Goal: Check status: Check status

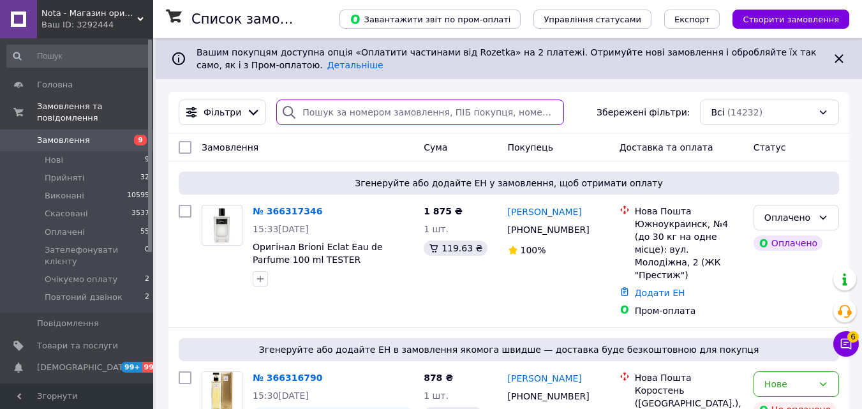
click at [316, 117] on input "search" at bounding box center [420, 112] width 288 height 26
paste input "366157595"
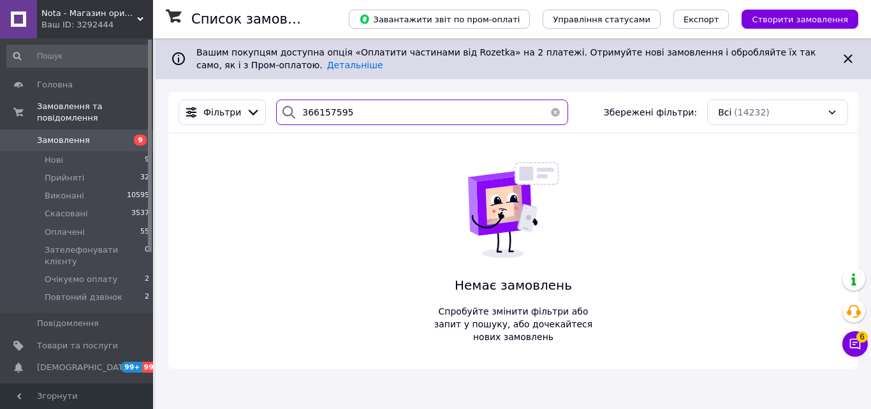
type input "366157595"
click at [94, 15] on span "Nota - Магазин оригінальної парфумерії оптом та в роздріб" at bounding box center [89, 13] width 96 height 11
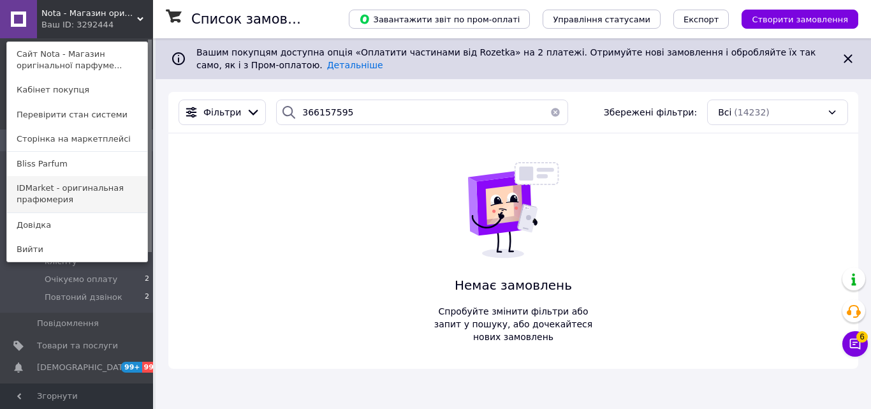
click at [41, 192] on link "IDMarket - оригинальная прафюмерия" at bounding box center [77, 194] width 140 height 36
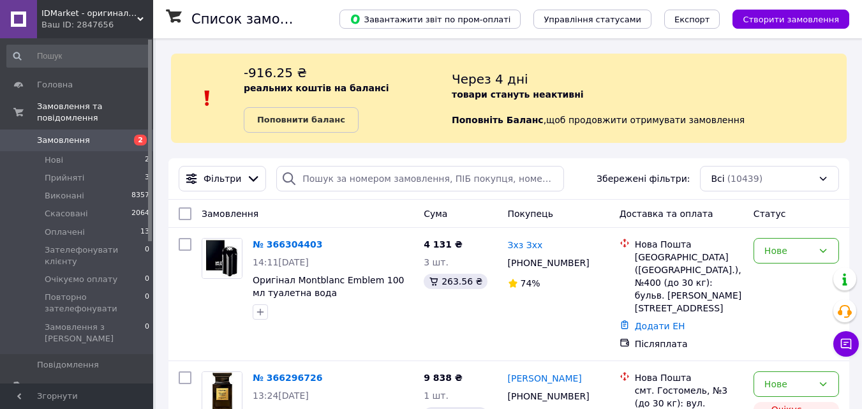
click at [68, 18] on span "IDMarket - оригинальна прафюмерія" at bounding box center [89, 13] width 96 height 11
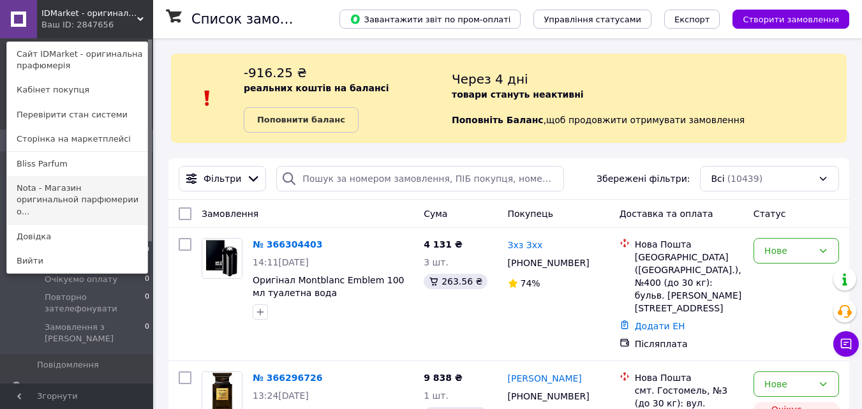
click at [65, 202] on link "Nota - Магазин оригинальной парфюмерии о..." at bounding box center [77, 200] width 140 height 48
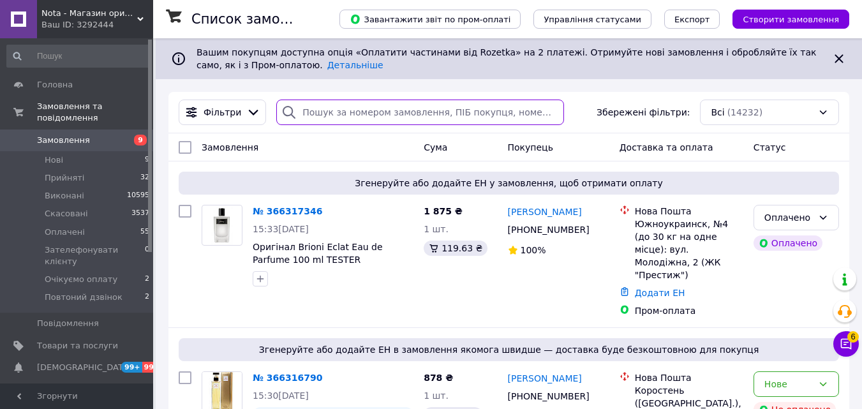
click at [305, 114] on input "search" at bounding box center [420, 112] width 288 height 26
paste input "365957992"
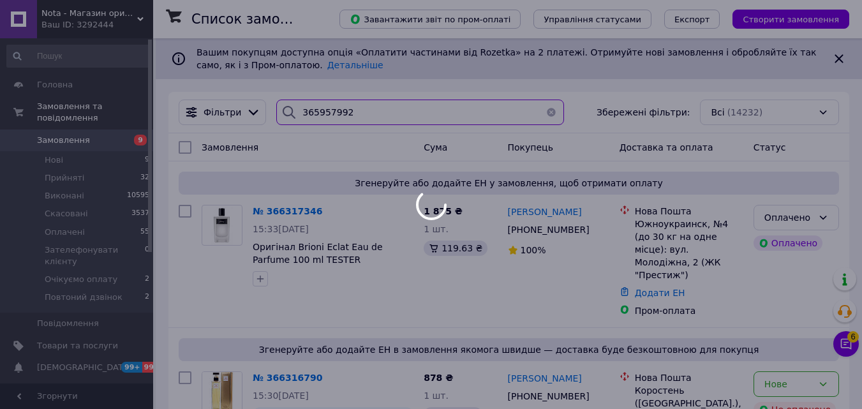
type input "365957992"
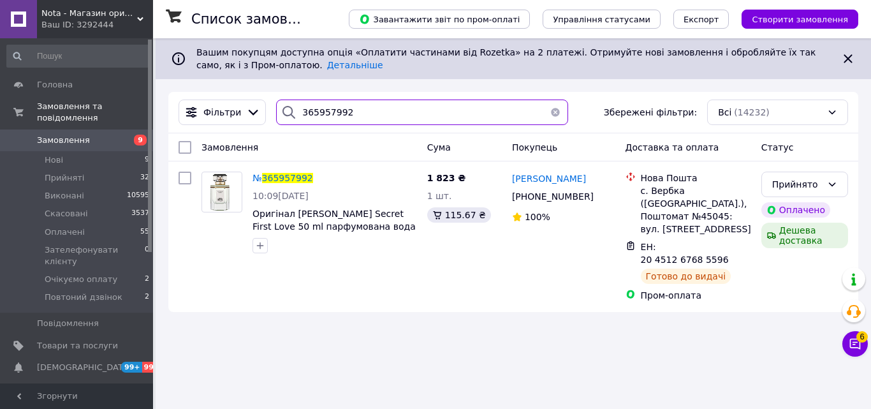
drag, startPoint x: 358, startPoint y: 110, endPoint x: 215, endPoint y: 98, distance: 144.1
click at [220, 108] on div "Фільтри 365957992 Збережені фільтри: Всі (14232)" at bounding box center [513, 112] width 680 height 26
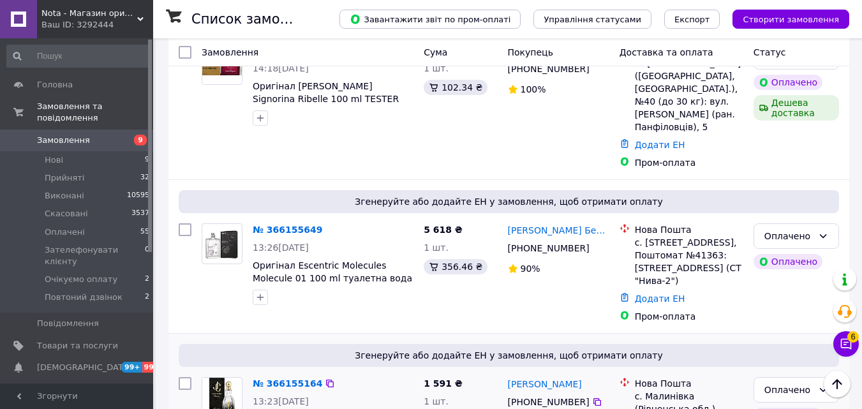
scroll to position [2497, 0]
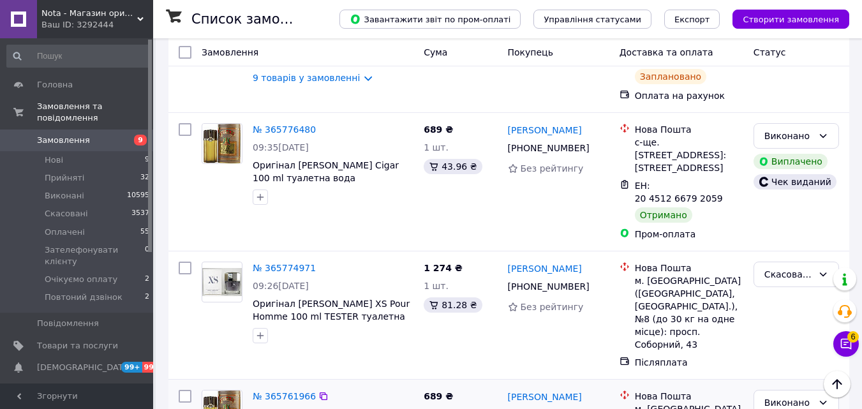
scroll to position [2399, 0]
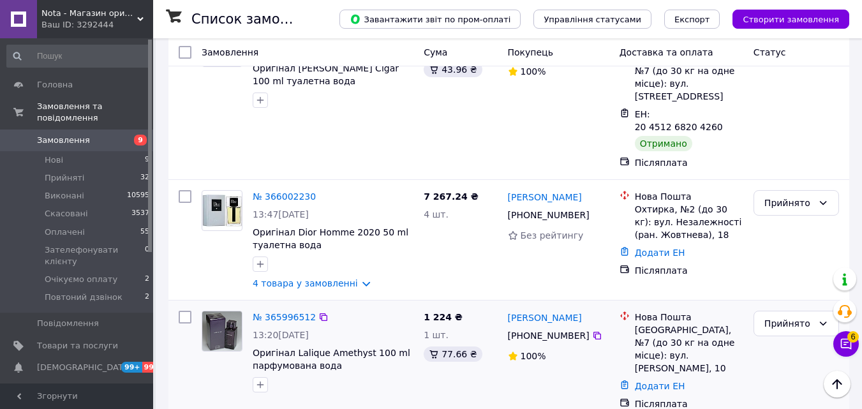
scroll to position [1992, 0]
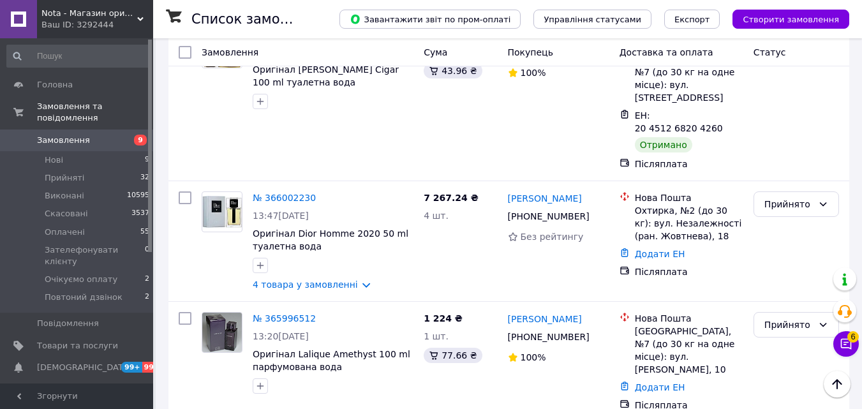
drag, startPoint x: 309, startPoint y: 269, endPoint x: 260, endPoint y: 258, distance: 49.7
copy link "365993171"
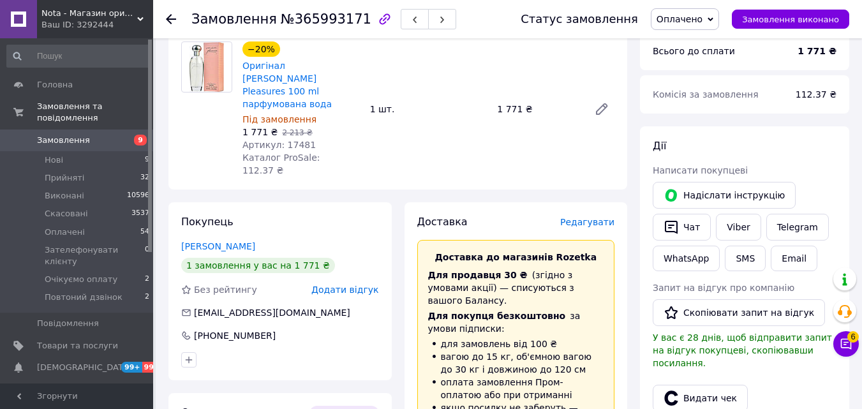
scroll to position [383, 0]
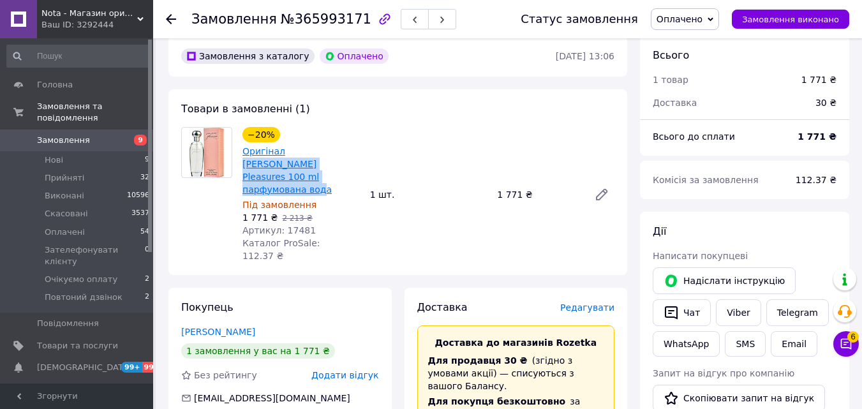
drag, startPoint x: 305, startPoint y: 165, endPoint x: 284, endPoint y: 139, distance: 33.1
click at [284, 145] on span "Оригінал [PERSON_NAME] Pleasures 100 ml парфумована вода" at bounding box center [300, 170] width 117 height 51
copy link "[PERSON_NAME] Pleasures 100 ml парфумована вода"
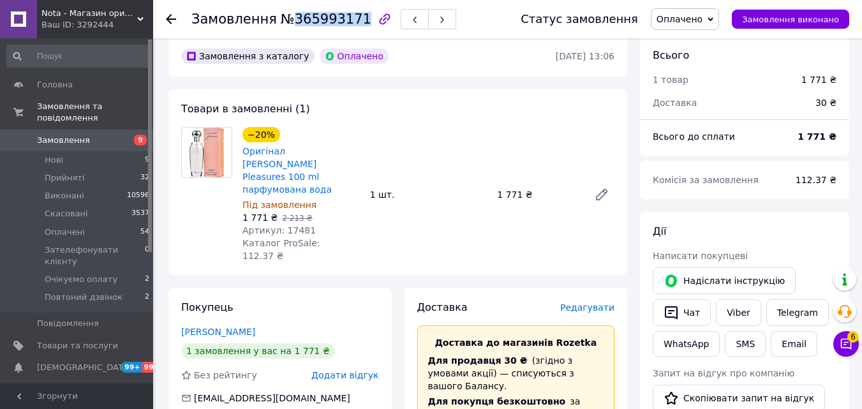
drag, startPoint x: 350, startPoint y: 27, endPoint x: 281, endPoint y: 25, distance: 68.3
click at [281, 25] on span "№365993171" at bounding box center [326, 18] width 91 height 15
copy span "365993171"
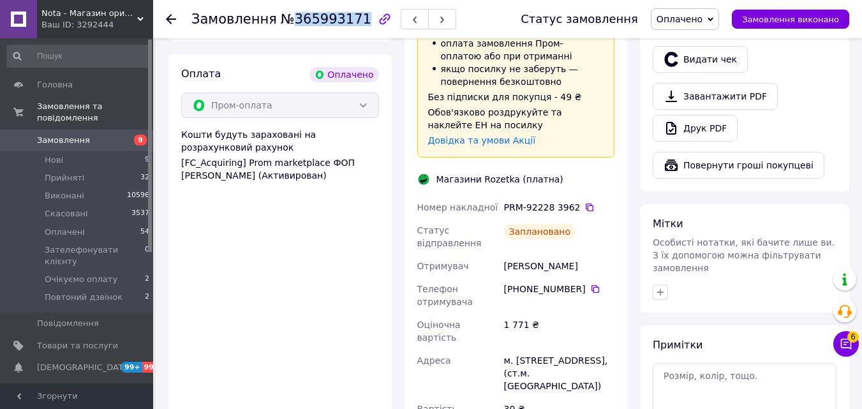
scroll to position [829, 0]
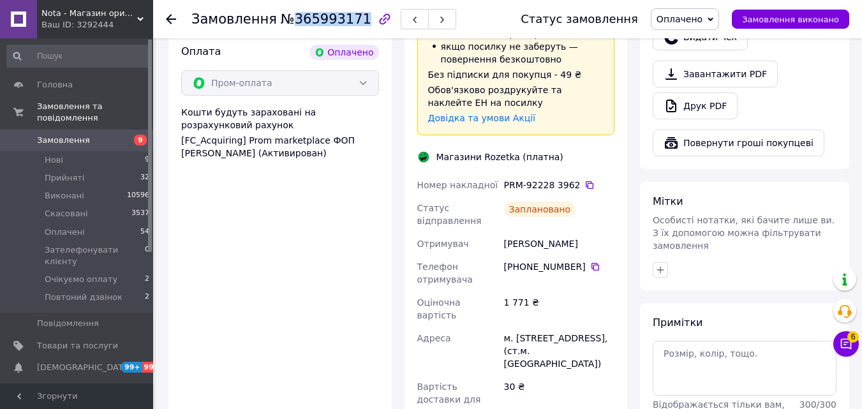
drag, startPoint x: 557, startPoint y: 207, endPoint x: 496, endPoint y: 196, distance: 62.1
click at [496, 196] on div "Номер накладної PRM-92228 3962   Статус відправлення Заплановано Отримувач [PER…" at bounding box center [516, 322] width 203 height 298
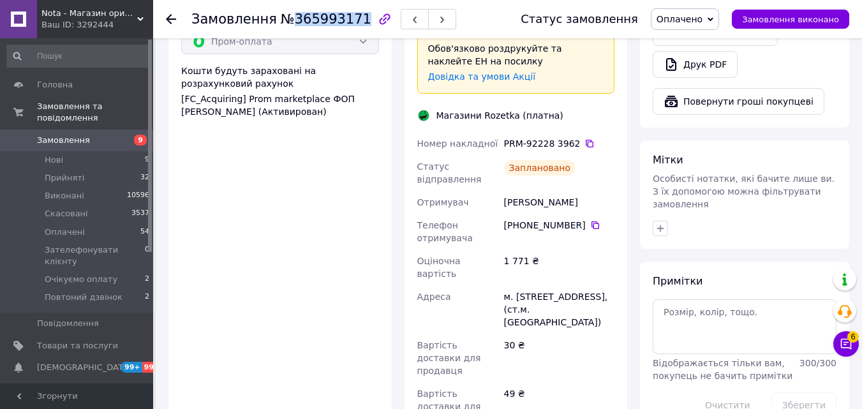
scroll to position [893, 0]
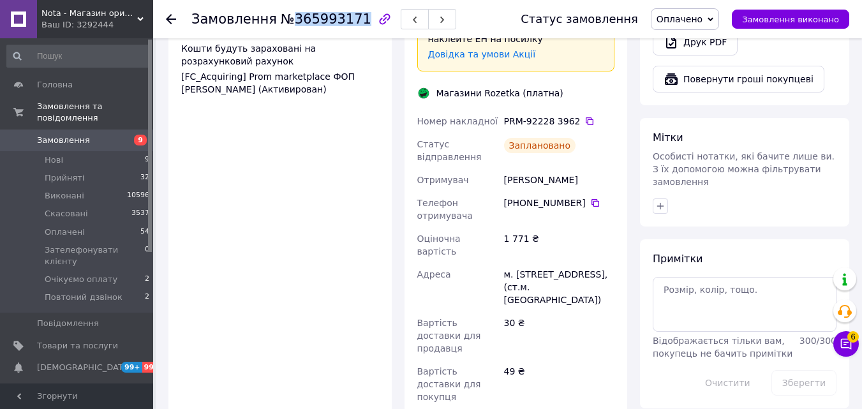
copy div "Отримувач [PERSON_NAME]"
drag, startPoint x: 578, startPoint y: 172, endPoint x: 517, endPoint y: 161, distance: 62.2
click at [517, 191] on div "[PHONE_NUMBER]" at bounding box center [558, 209] width 115 height 36
click at [588, 227] on div "1 771 ₴" at bounding box center [558, 245] width 115 height 36
click at [575, 191] on div "[PHONE_NUMBER]" at bounding box center [558, 209] width 115 height 36
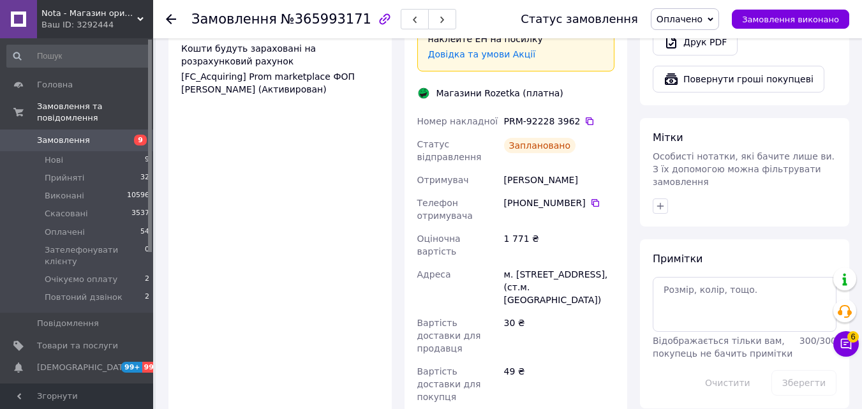
drag, startPoint x: 574, startPoint y: 170, endPoint x: 519, endPoint y: 164, distance: 55.2
click at [519, 196] on div "[PHONE_NUMBER]" at bounding box center [559, 202] width 110 height 13
drag, startPoint x: 578, startPoint y: 170, endPoint x: 518, endPoint y: 160, distance: 61.4
click at [518, 196] on div "[PHONE_NUMBER]" at bounding box center [559, 202] width 110 height 13
copy div "0 67 454 13 13"
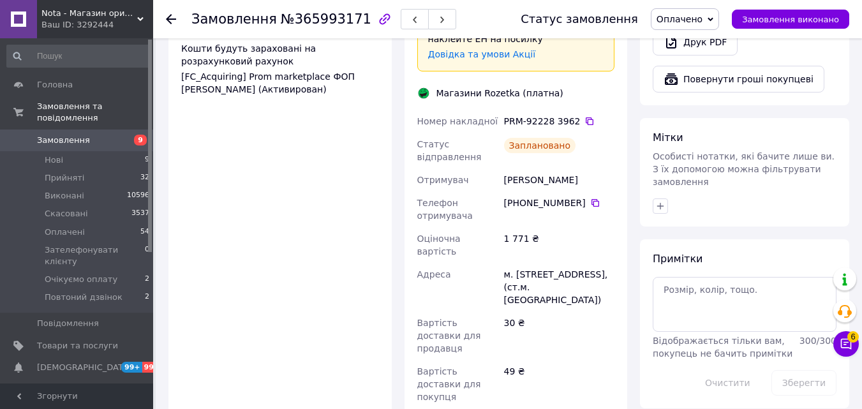
drag, startPoint x: 583, startPoint y: 251, endPoint x: 497, endPoint y: 224, distance: 89.6
click at [497, 224] on div "Номер накладної PRM-92228 3962   Статус відправлення Заплановано Отримувач [PER…" at bounding box center [516, 259] width 203 height 298
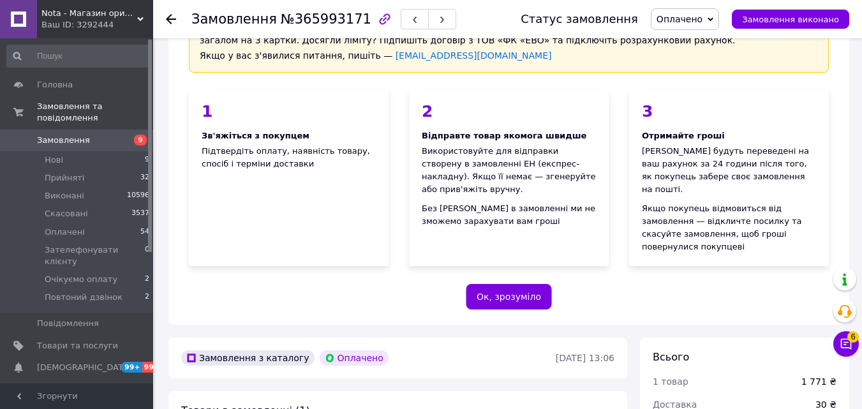
scroll to position [319, 0]
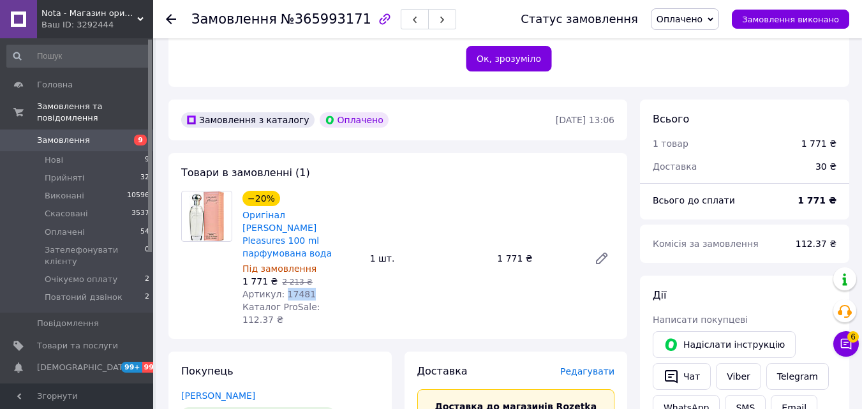
drag, startPoint x: 318, startPoint y: 268, endPoint x: 282, endPoint y: 273, distance: 36.1
click at [282, 288] on div "Артикул: 17481" at bounding box center [300, 294] width 117 height 13
copy span "17481"
click at [170, 18] on icon at bounding box center [171, 19] width 10 height 10
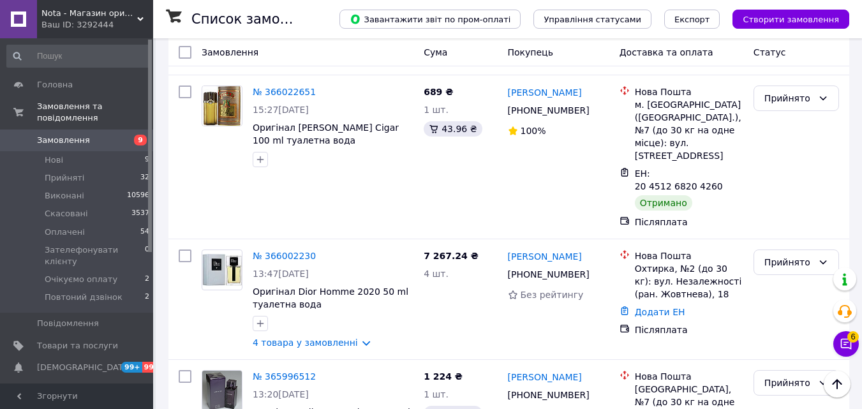
scroll to position [1913, 0]
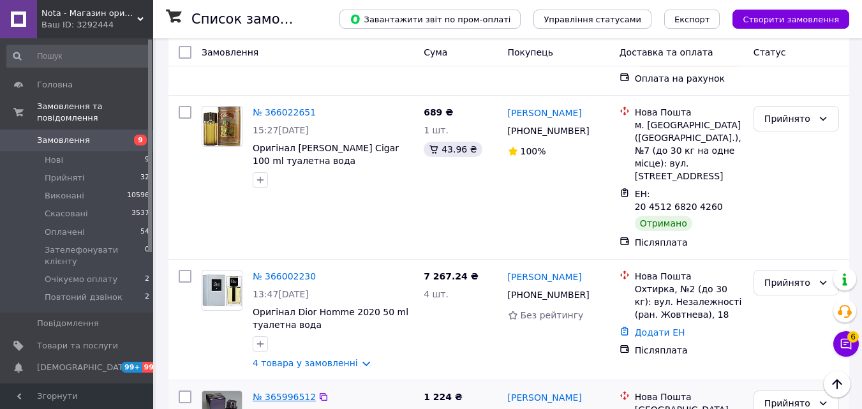
click at [293, 392] on link "№ 365996512" at bounding box center [284, 397] width 63 height 10
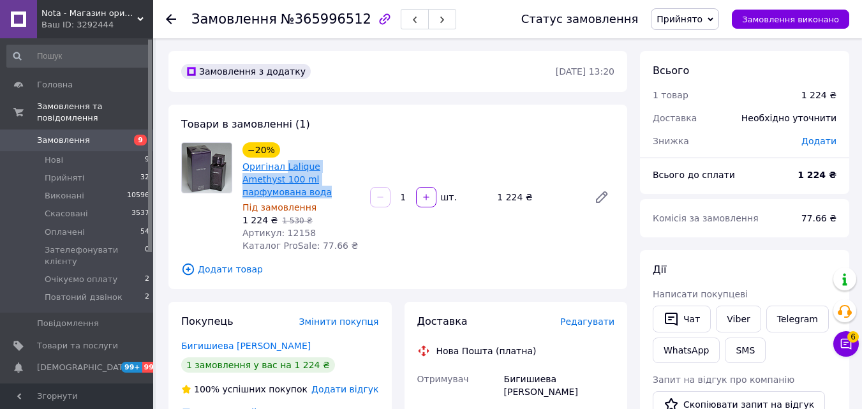
drag, startPoint x: 357, startPoint y: 180, endPoint x: 282, endPoint y: 162, distance: 76.7
click at [282, 162] on span "Оригінал Lalique Amethyst 100 ml парфумована вода" at bounding box center [300, 179] width 117 height 38
copy link "Lalique Amethyst 100 ml парфумована вода"
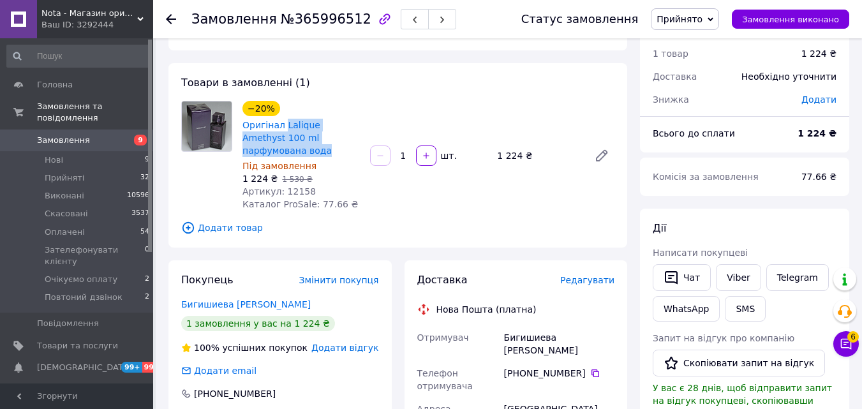
scroll to position [64, 0]
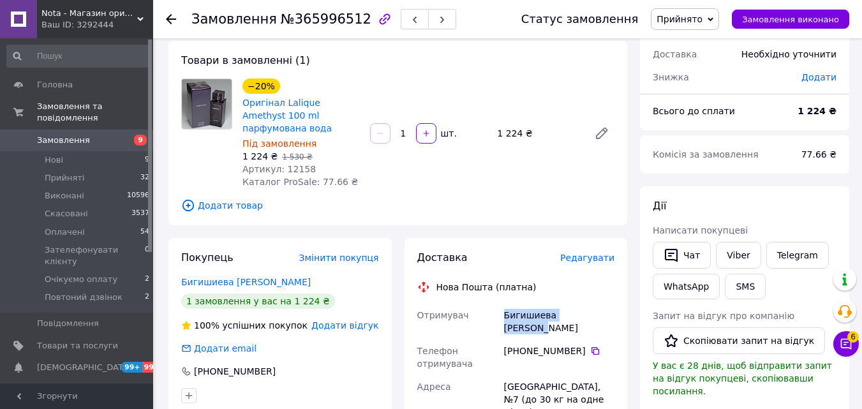
drag, startPoint x: 596, startPoint y: 301, endPoint x: 487, endPoint y: 299, distance: 109.1
copy div "Отримувач Бигишиева [PERSON_NAME]"
drag, startPoint x: 310, startPoint y: 158, endPoint x: 281, endPoint y: 159, distance: 28.7
click at [281, 163] on div "Артикул: 12158" at bounding box center [300, 169] width 117 height 13
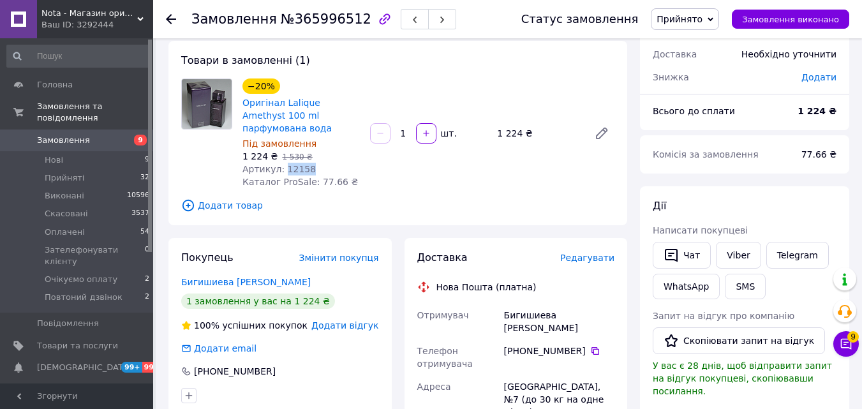
copy span "12158"
drag, startPoint x: 352, startPoint y: 18, endPoint x: 279, endPoint y: 17, distance: 72.7
click at [279, 17] on div "Замовлення №365996512" at bounding box center [323, 19] width 265 height 22
drag, startPoint x: 300, startPoint y: 17, endPoint x: 319, endPoint y: 17, distance: 18.5
click at [319, 17] on span "№365996512" at bounding box center [326, 18] width 91 height 15
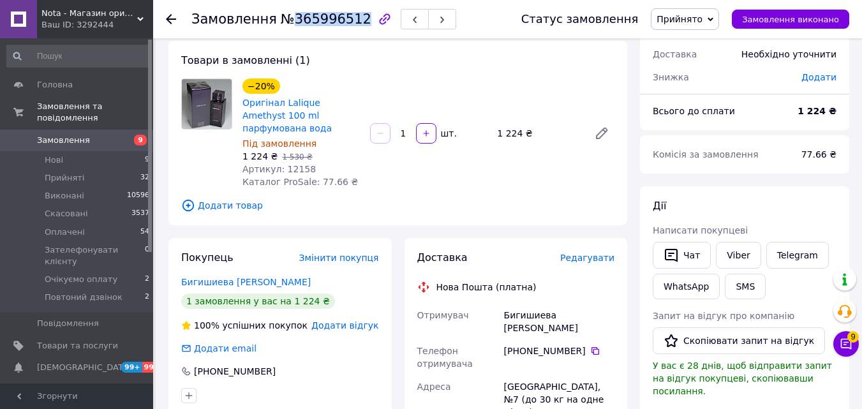
drag, startPoint x: 284, startPoint y: 21, endPoint x: 346, endPoint y: 22, distance: 61.9
click at [346, 22] on span "№365996512" at bounding box center [326, 18] width 91 height 15
copy span "365996512"
drag, startPoint x: 596, startPoint y: 304, endPoint x: 488, endPoint y: 302, distance: 108.4
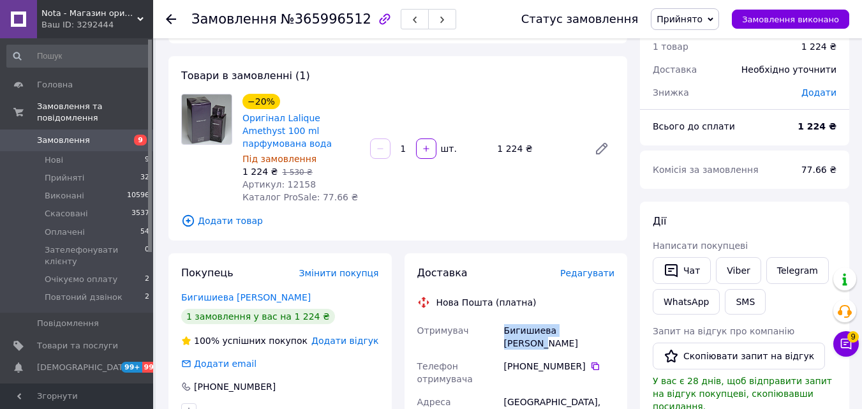
scroll to position [0, 0]
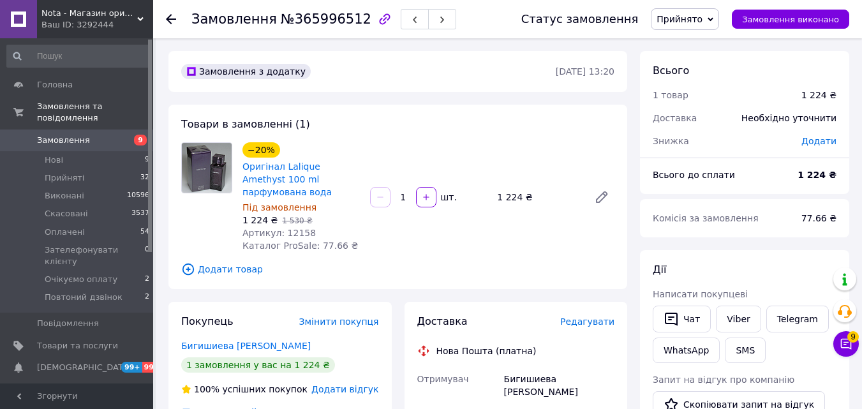
click at [173, 20] on use at bounding box center [171, 19] width 10 height 10
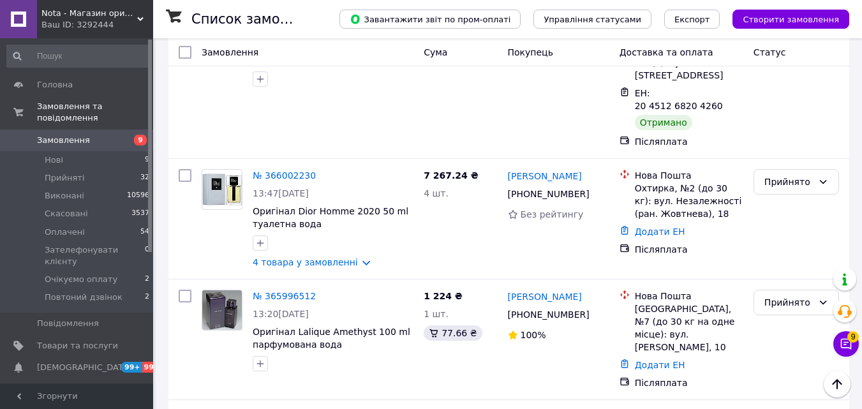
scroll to position [1992, 0]
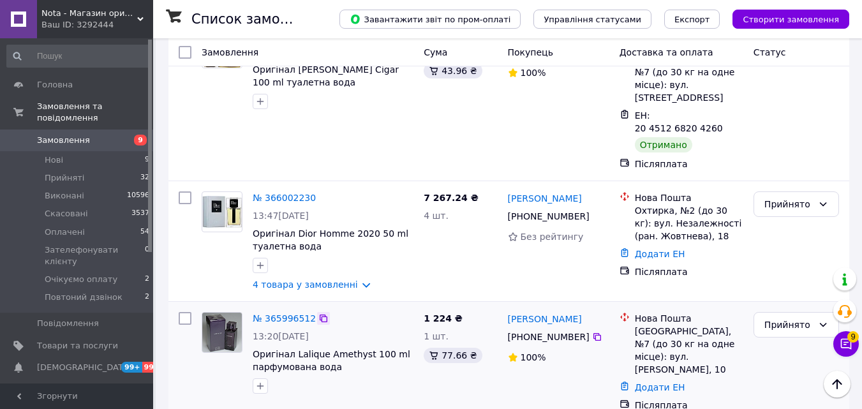
click at [318, 313] on icon at bounding box center [323, 318] width 10 height 10
drag, startPoint x: 583, startPoint y: 172, endPoint x: 526, endPoint y: 162, distance: 57.6
click at [526, 307] on div "[PERSON_NAME] [PHONE_NUMBER]%" at bounding box center [559, 362] width 112 height 110
click at [279, 313] on link "№ 365996512" at bounding box center [284, 318] width 63 height 10
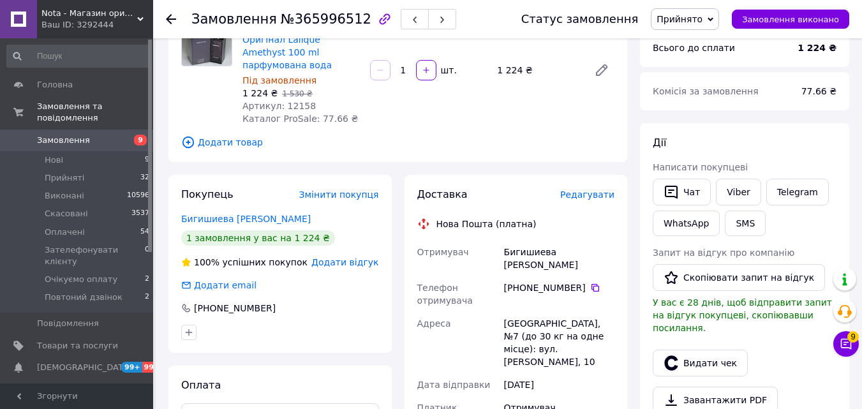
scroll to position [128, 0]
drag, startPoint x: 577, startPoint y: 269, endPoint x: 520, endPoint y: 260, distance: 56.8
click at [520, 276] on div "[PHONE_NUMBER]" at bounding box center [558, 294] width 115 height 36
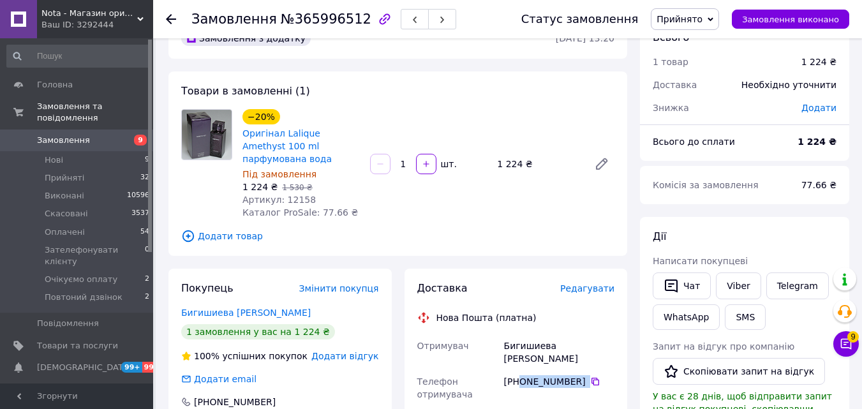
scroll to position [0, 0]
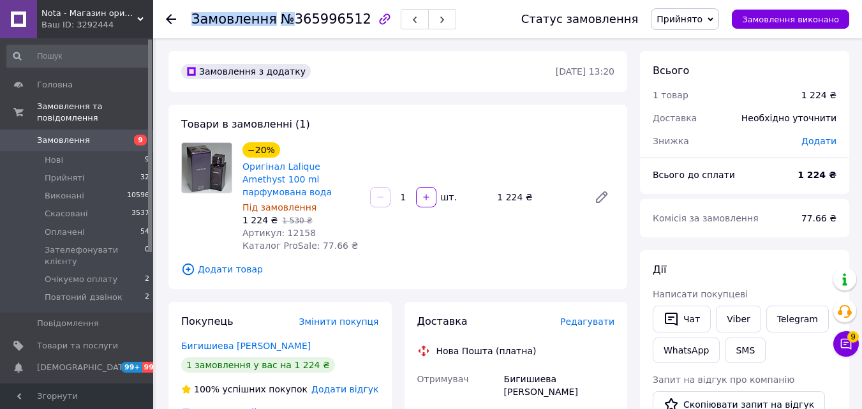
drag, startPoint x: 286, startPoint y: 20, endPoint x: 353, endPoint y: 20, distance: 67.6
click at [353, 20] on div "Замовлення №365996512" at bounding box center [323, 19] width 265 height 22
click at [374, 20] on button "button" at bounding box center [385, 19] width 22 height 22
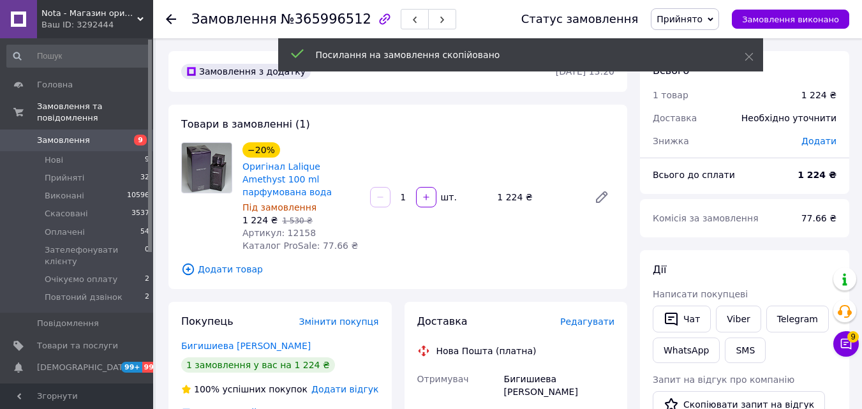
click at [371, 121] on div "Товари в замовленні (1) −20% Оригінал Lalique Amethyst 100 ml парфумована вода …" at bounding box center [397, 197] width 459 height 184
click at [371, 18] on div at bounding box center [384, 19] width 27 height 27
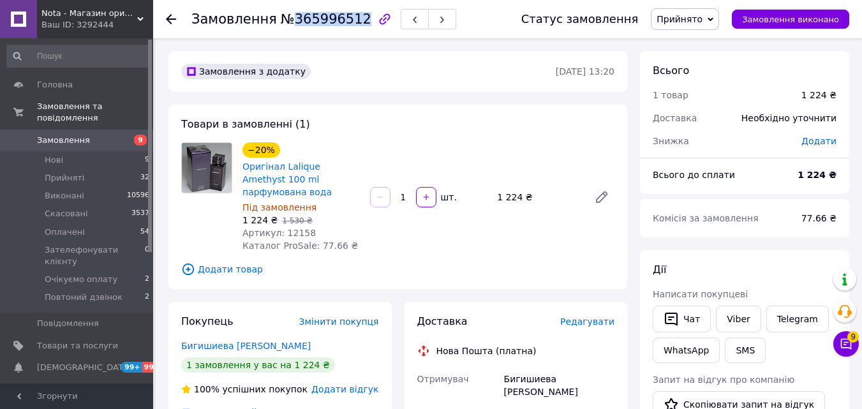
drag, startPoint x: 286, startPoint y: 14, endPoint x: 348, endPoint y: 22, distance: 62.3
click at [348, 22] on span "№365996512" at bounding box center [326, 18] width 91 height 15
click at [174, 17] on icon at bounding box center [171, 19] width 10 height 10
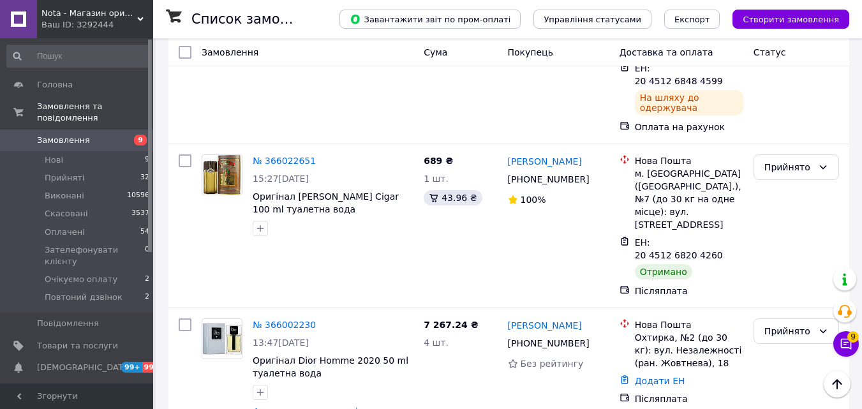
scroll to position [1850, 0]
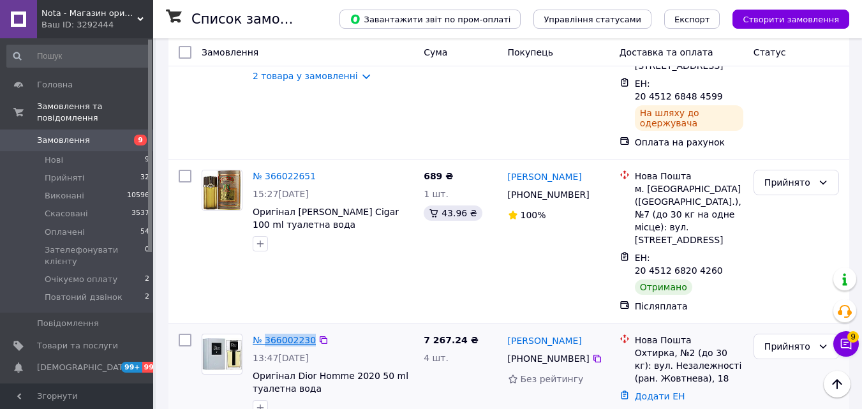
drag, startPoint x: 307, startPoint y: 171, endPoint x: 265, endPoint y: 161, distance: 43.3
click at [265, 332] on div "№ 366002230" at bounding box center [284, 339] width 66 height 15
click at [274, 335] on link "№ 366002230" at bounding box center [284, 340] width 63 height 10
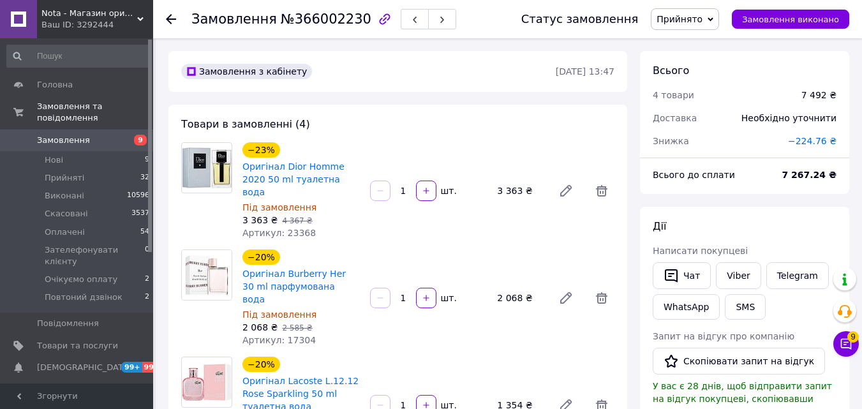
click at [169, 16] on use at bounding box center [171, 19] width 10 height 10
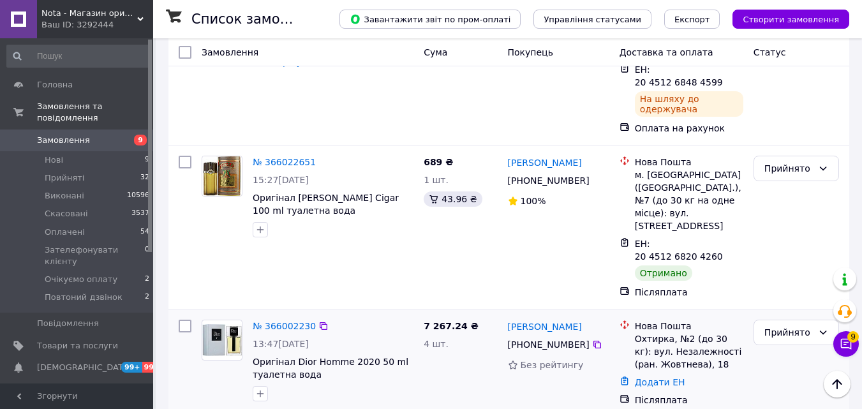
scroll to position [1800, 0]
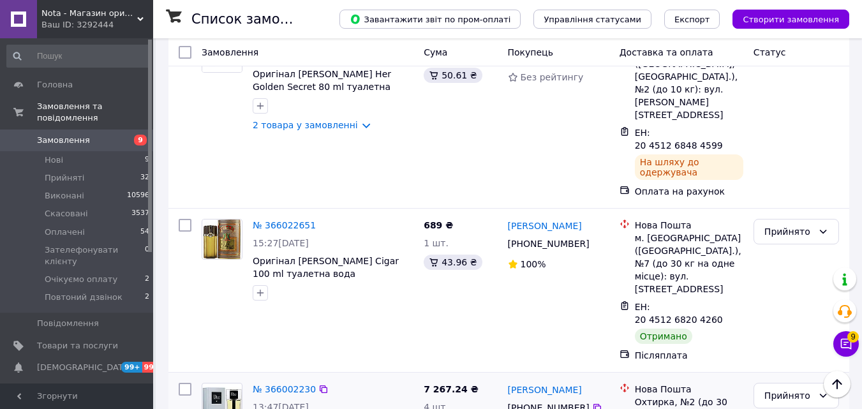
click at [287, 384] on link "№ 366002230" at bounding box center [284, 389] width 63 height 10
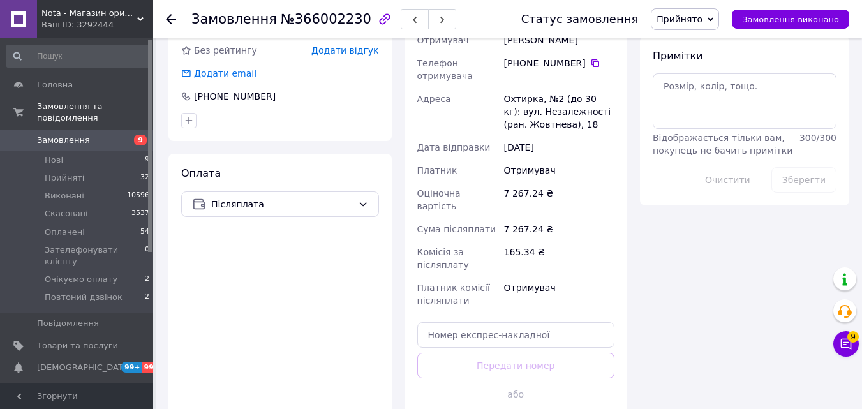
scroll to position [416, 0]
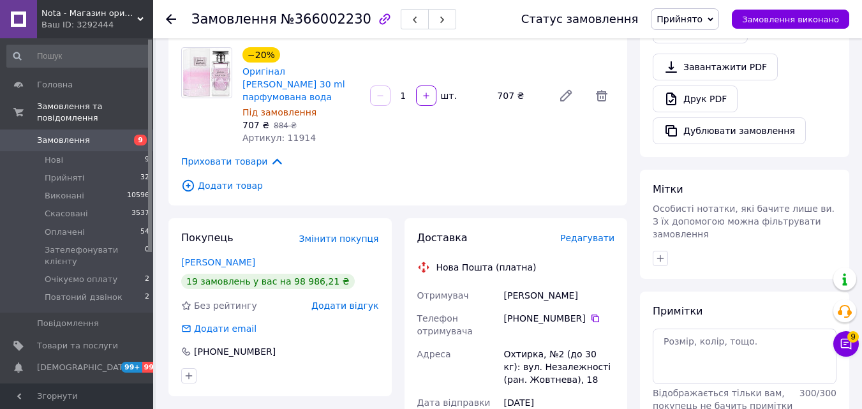
drag, startPoint x: 573, startPoint y: 258, endPoint x: 497, endPoint y: 258, distance: 75.9
drag, startPoint x: 577, startPoint y: 286, endPoint x: 519, endPoint y: 277, distance: 58.7
click at [519, 307] on div "[PHONE_NUMBER]" at bounding box center [558, 325] width 115 height 36
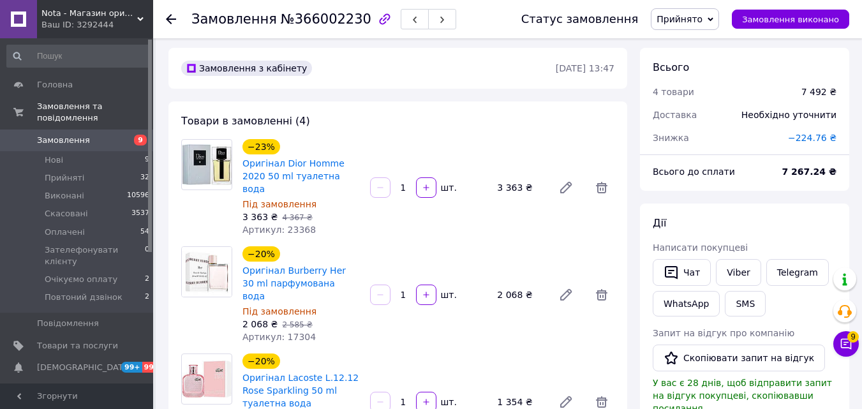
scroll to position [0, 0]
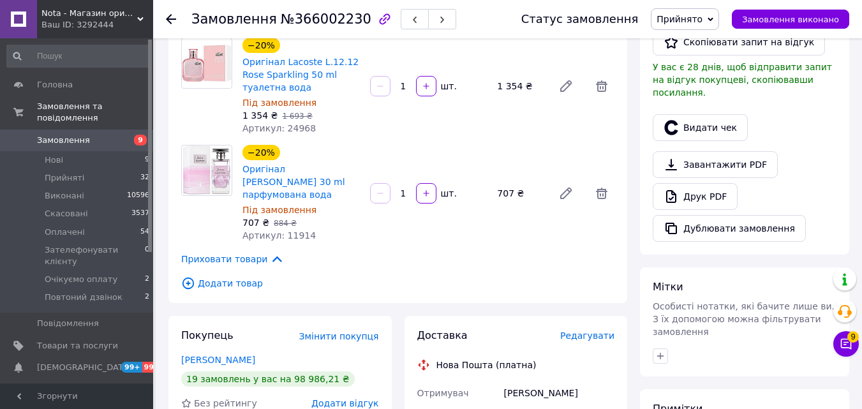
click at [240, 252] on span "Приховати товари" at bounding box center [232, 259] width 103 height 14
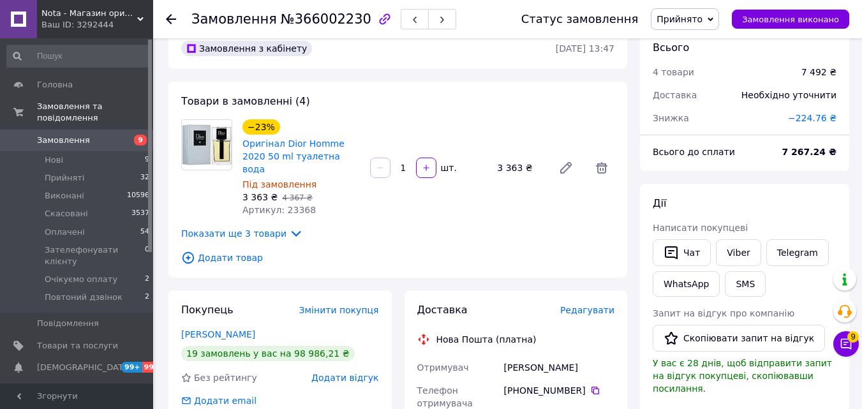
click at [258, 226] on span "Показати ще 3 товари" at bounding box center [242, 233] width 122 height 14
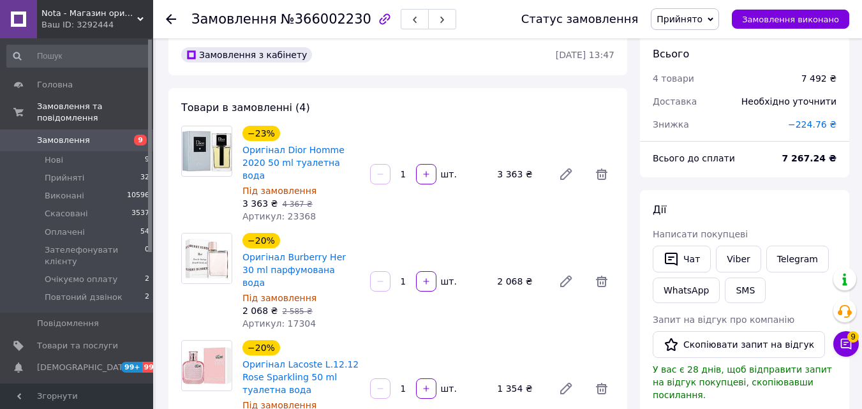
scroll to position [0, 0]
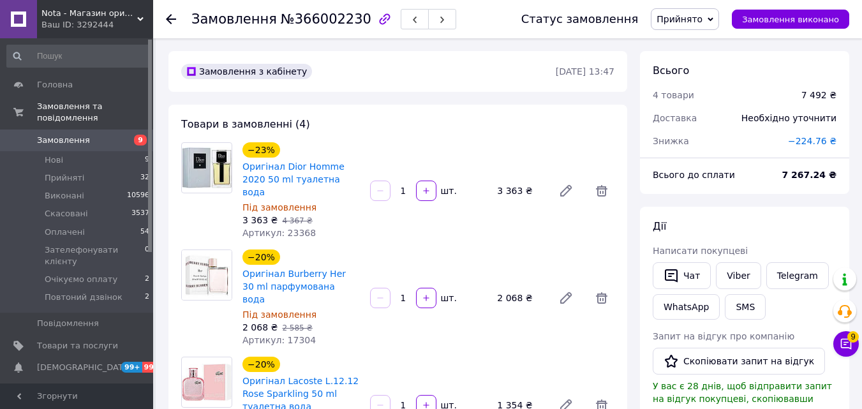
click at [168, 17] on use at bounding box center [171, 19] width 10 height 10
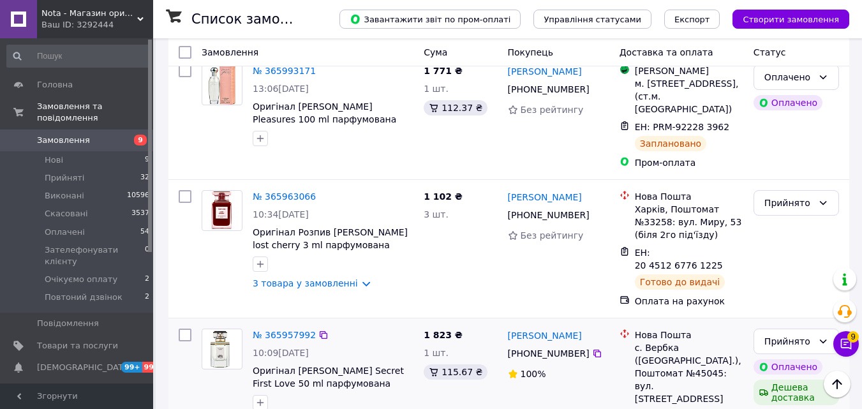
scroll to position [2374, 0]
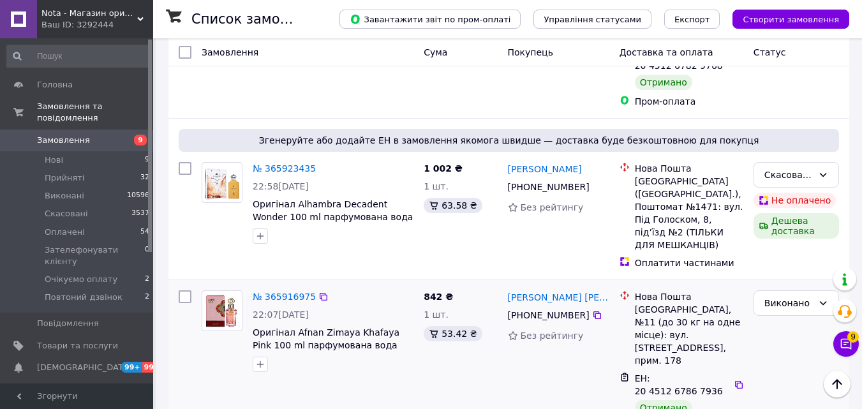
scroll to position [255, 0]
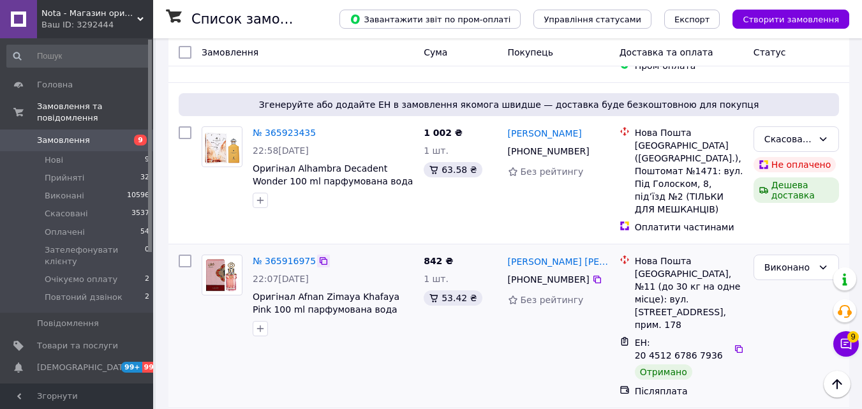
click at [317, 254] on div at bounding box center [323, 260] width 13 height 13
click at [285, 128] on link "№ 365923435" at bounding box center [284, 133] width 63 height 10
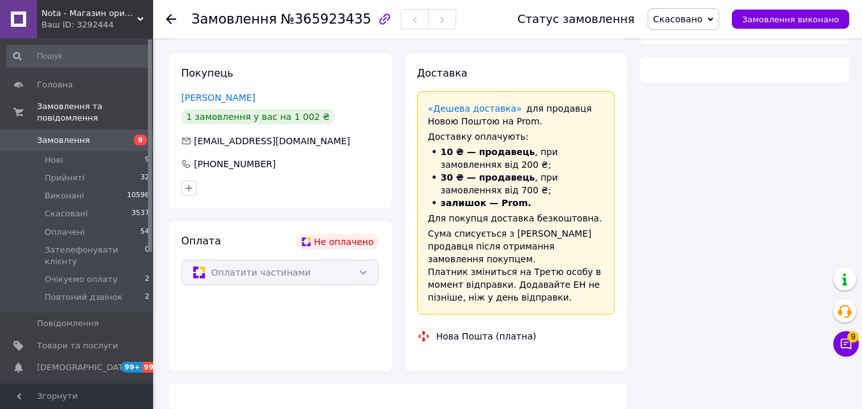
scroll to position [255, 0]
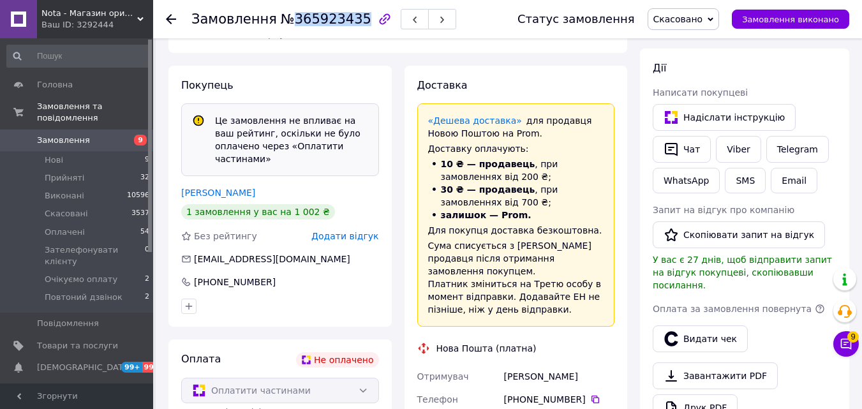
drag, startPoint x: 342, startPoint y: 27, endPoint x: 288, endPoint y: 22, distance: 53.8
click at [288, 22] on div "Замовлення №365923435" at bounding box center [341, 19] width 300 height 38
click at [158, 24] on div "Замовлення №365923435 Статус замовлення Скасовано Прийнято Виконано Оплачено За…" at bounding box center [507, 19] width 709 height 38
click at [179, 17] on div at bounding box center [179, 19] width 26 height 38
click at [176, 18] on div at bounding box center [179, 19] width 26 height 38
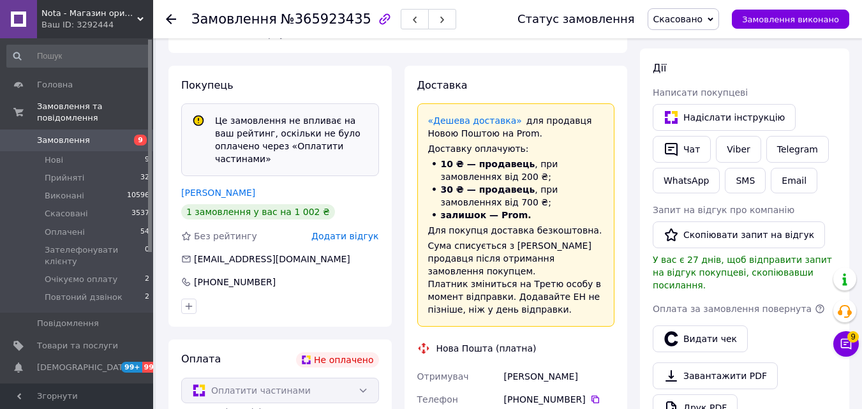
click at [175, 18] on use at bounding box center [171, 19] width 10 height 10
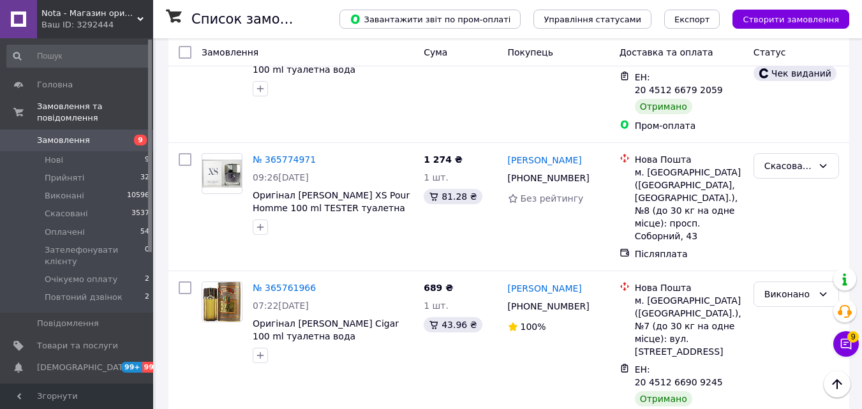
scroll to position [2399, 0]
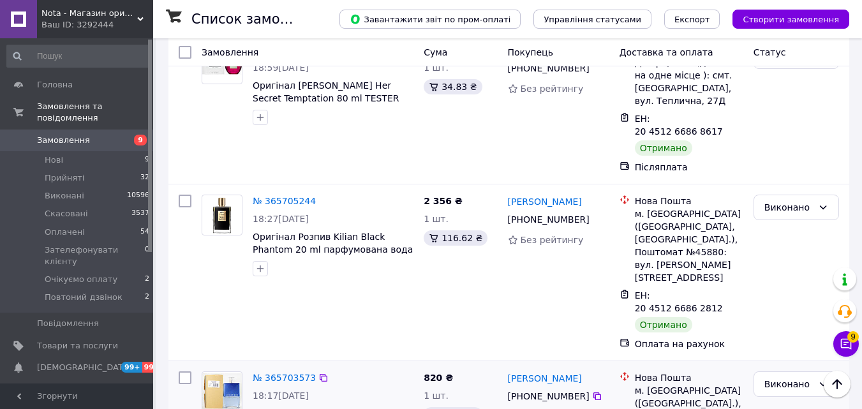
scroll to position [957, 0]
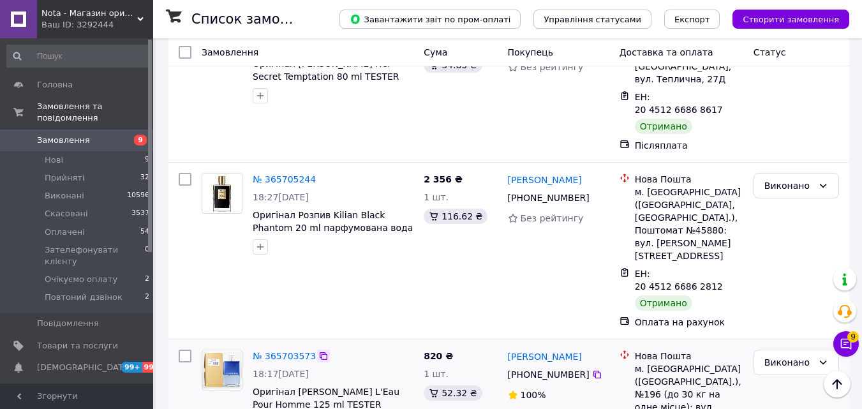
click at [318, 351] on icon at bounding box center [323, 356] width 10 height 10
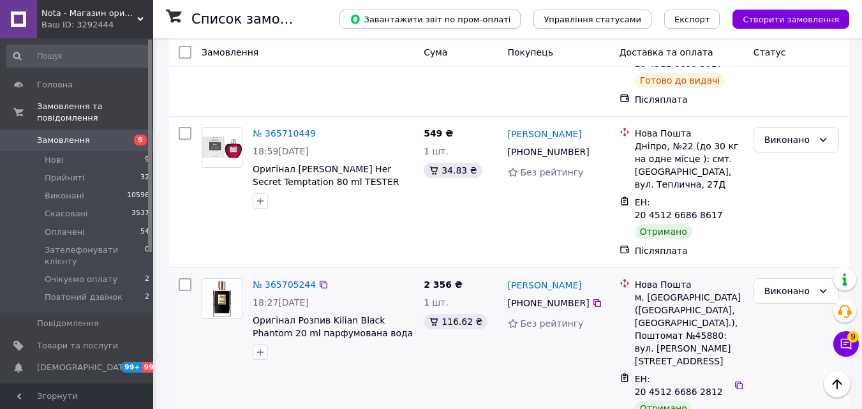
scroll to position [829, 0]
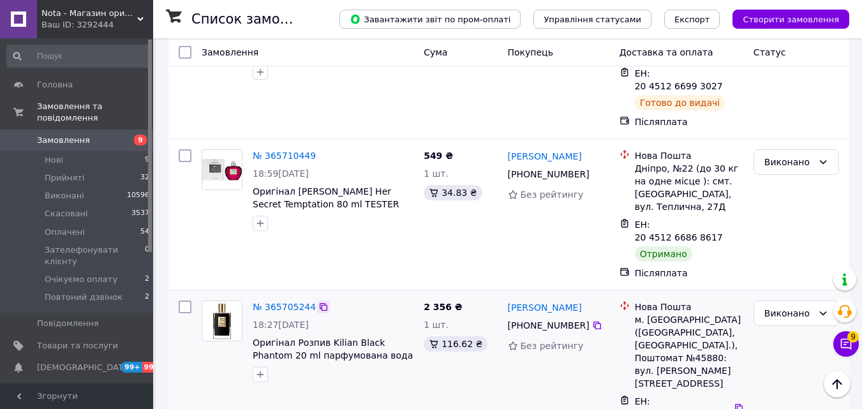
click at [320, 303] on icon at bounding box center [324, 307] width 8 height 8
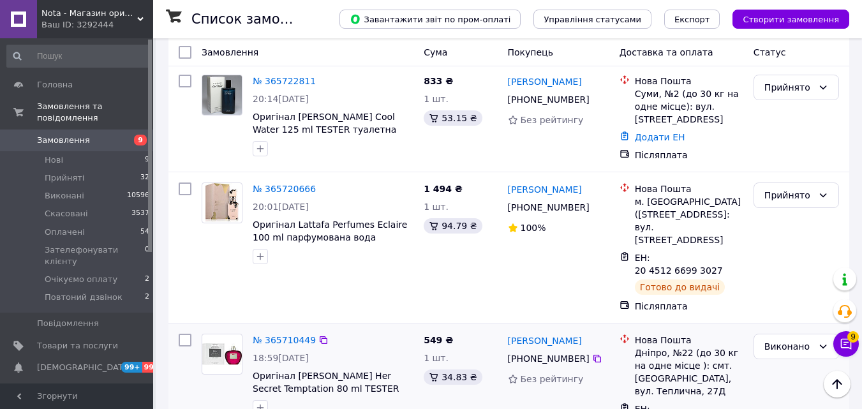
scroll to position [638, 0]
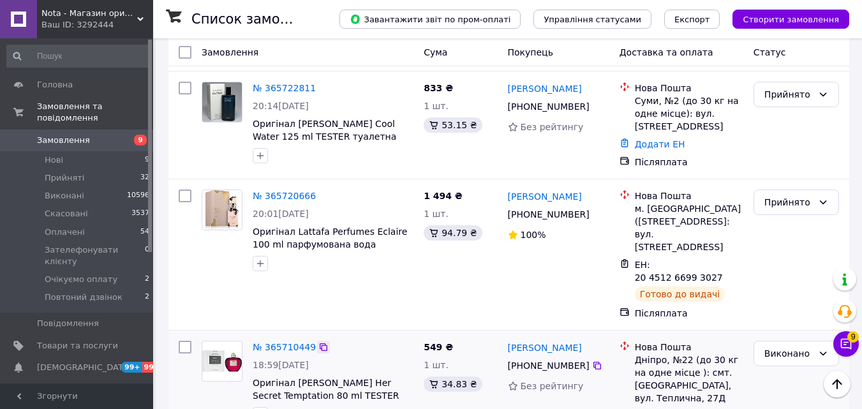
click at [318, 342] on icon at bounding box center [323, 347] width 10 height 10
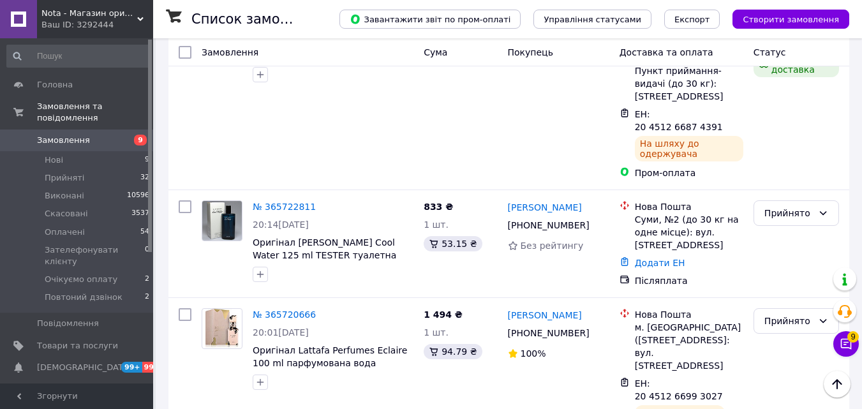
scroll to position [510, 0]
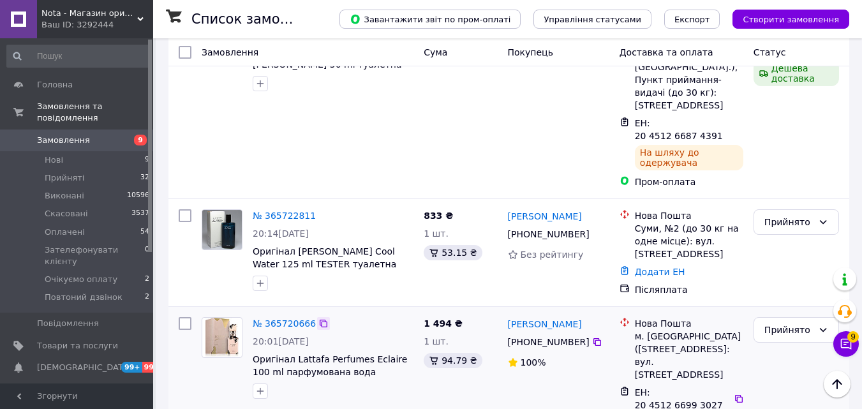
click at [318, 318] on icon at bounding box center [323, 323] width 10 height 10
click at [318, 210] on icon at bounding box center [323, 215] width 10 height 10
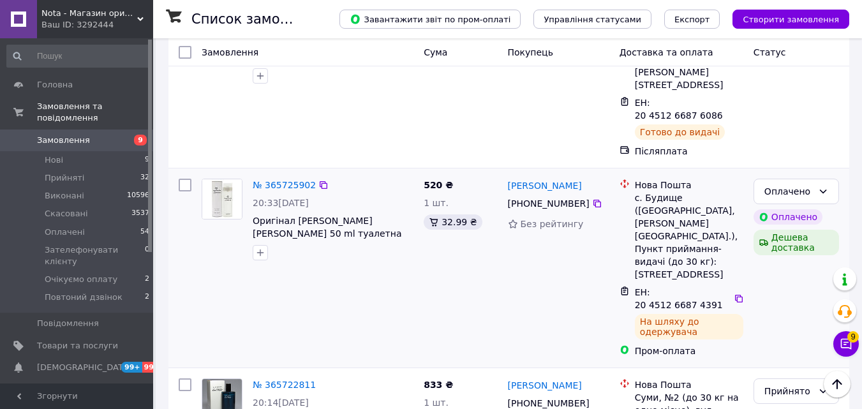
scroll to position [319, 0]
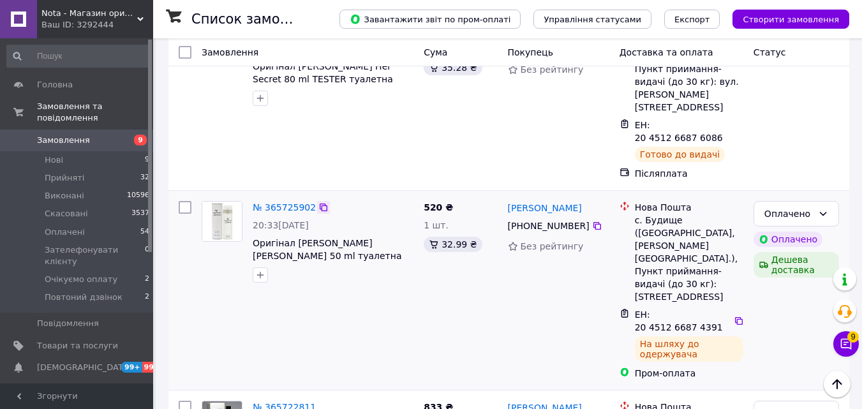
click at [318, 202] on icon at bounding box center [323, 207] width 10 height 10
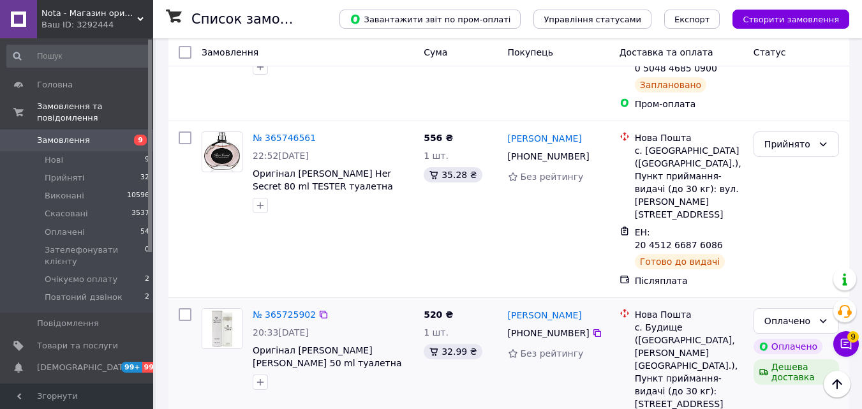
scroll to position [191, 0]
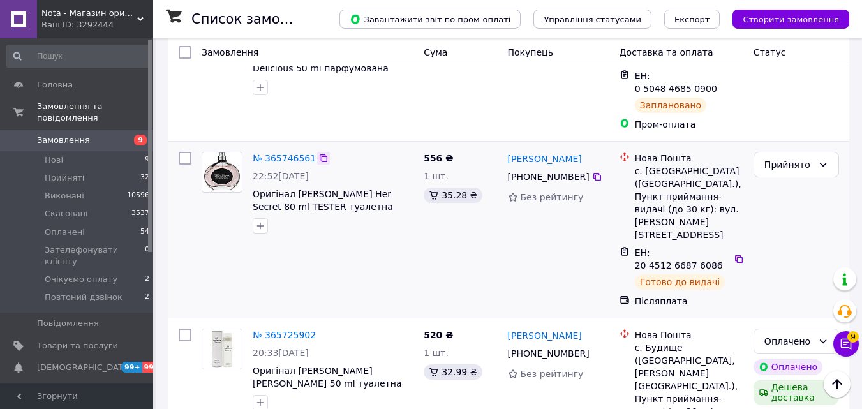
click at [318, 153] on icon at bounding box center [323, 158] width 10 height 10
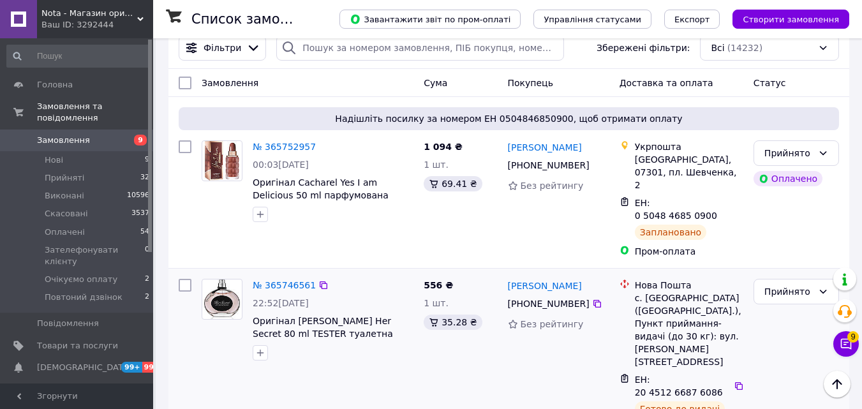
scroll to position [64, 0]
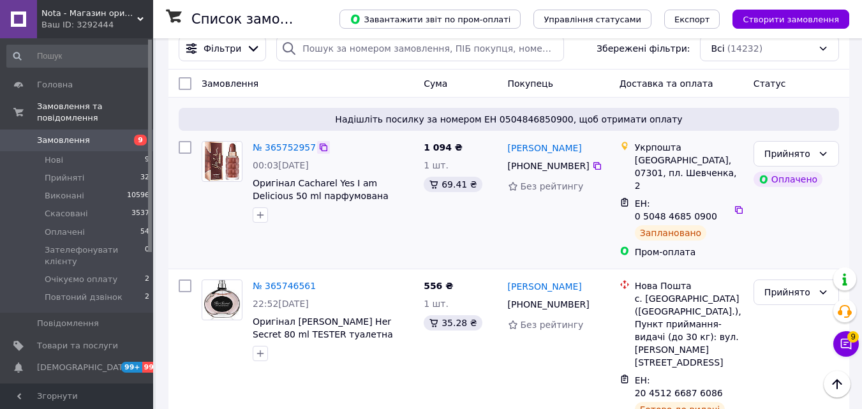
click at [318, 147] on icon at bounding box center [323, 147] width 10 height 10
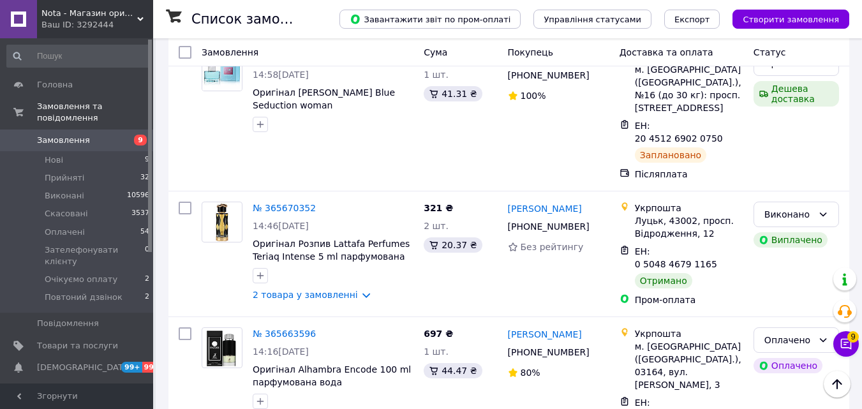
scroll to position [2387, 0]
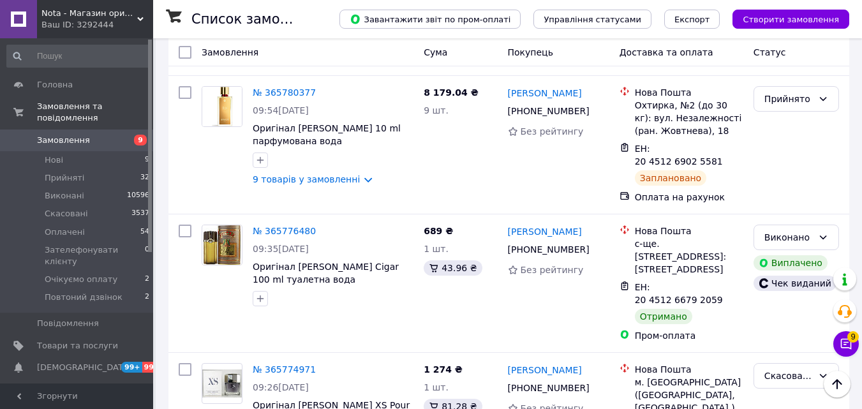
scroll to position [2399, 0]
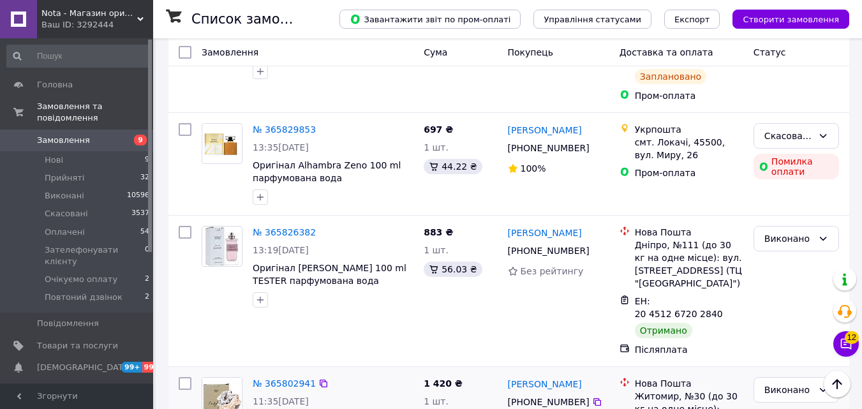
scroll to position [1570, 0]
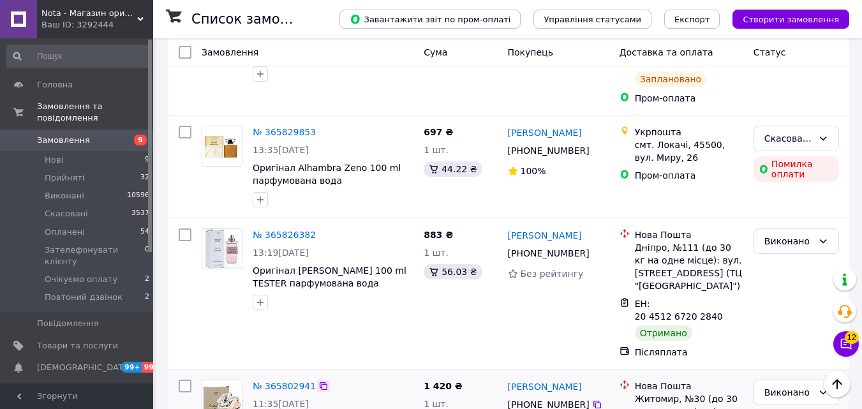
click at [318, 381] on icon at bounding box center [323, 386] width 10 height 10
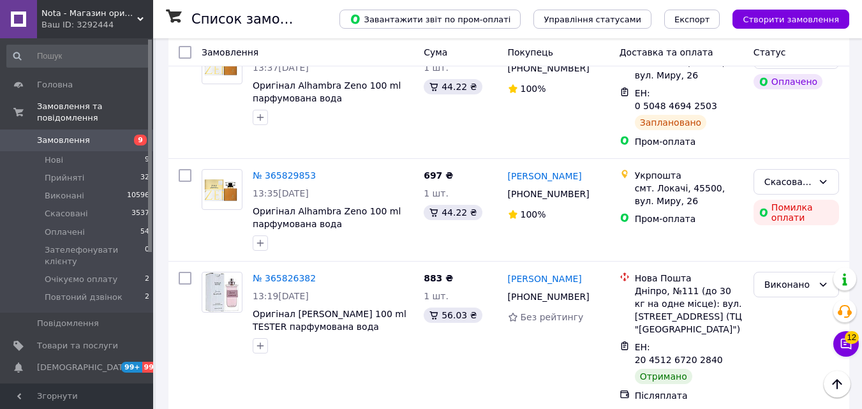
scroll to position [1443, 0]
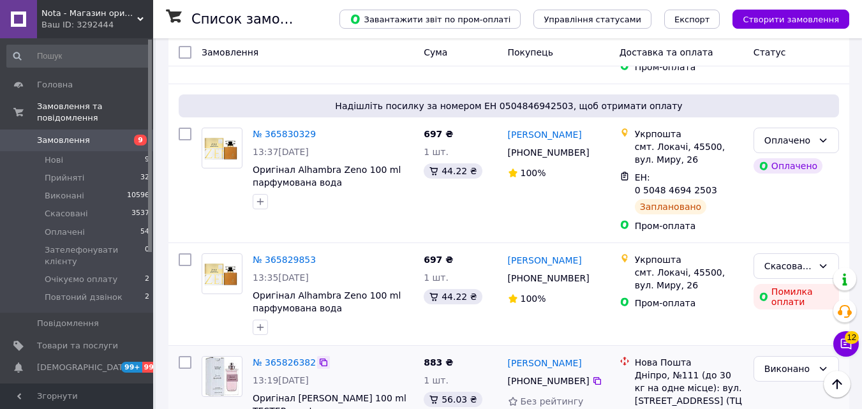
click at [318, 357] on icon at bounding box center [323, 362] width 10 height 10
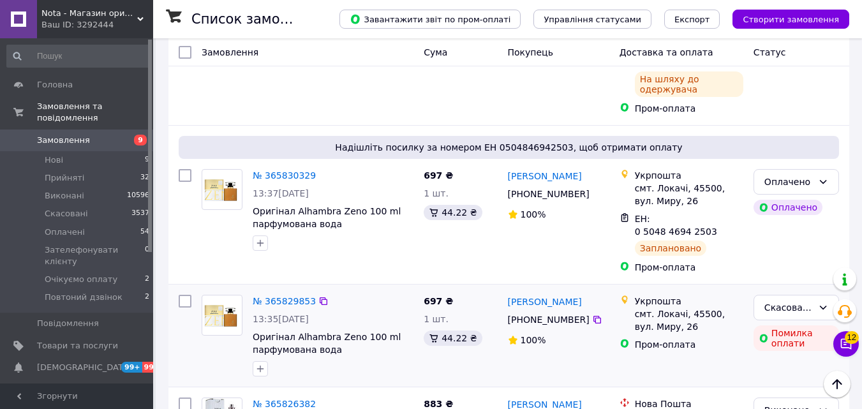
scroll to position [1379, 0]
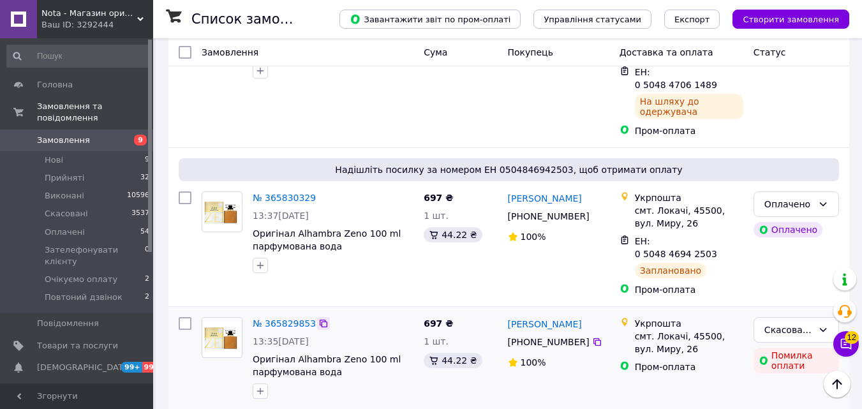
click at [318, 318] on icon at bounding box center [323, 323] width 10 height 10
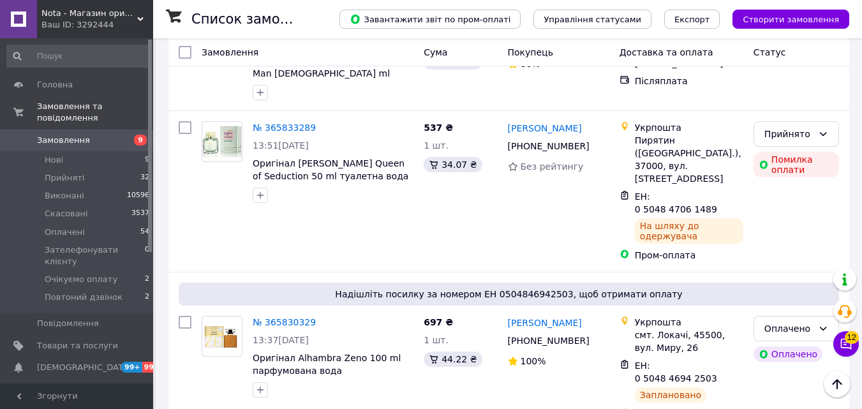
scroll to position [1251, 0]
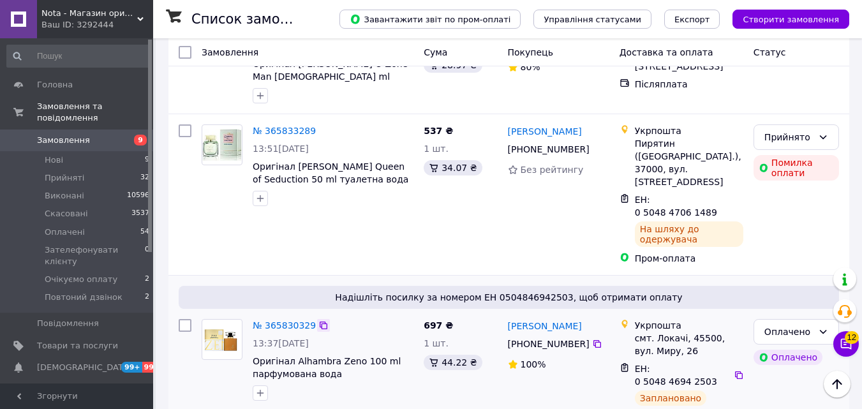
click at [318, 320] on icon at bounding box center [323, 325] width 10 height 10
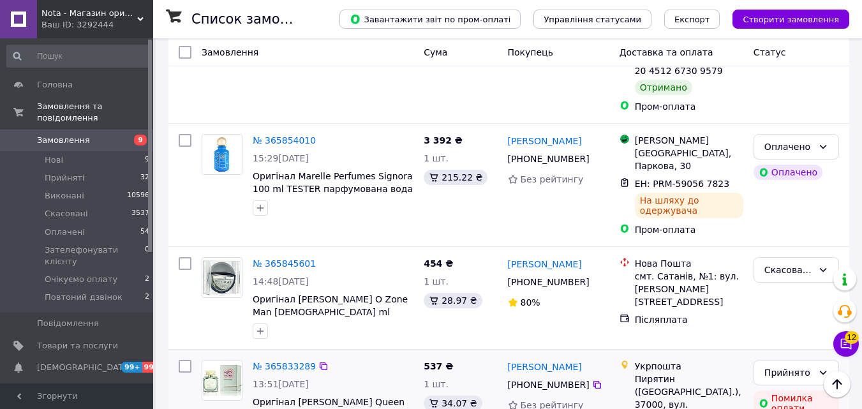
scroll to position [996, 0]
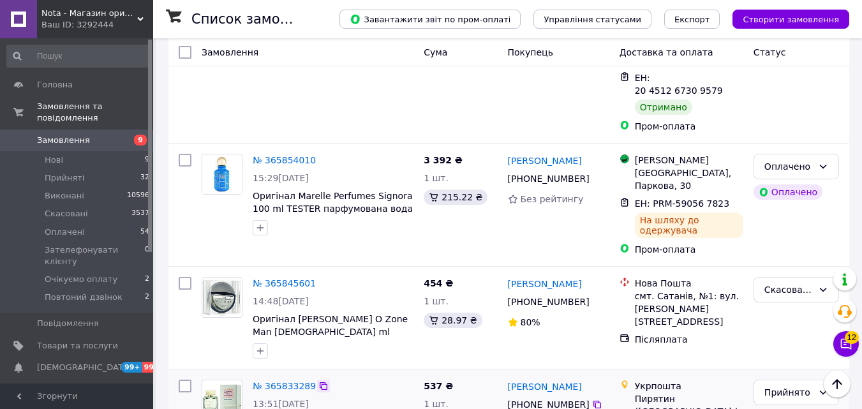
click at [320, 382] on icon at bounding box center [324, 386] width 8 height 8
click at [318, 278] on icon at bounding box center [323, 283] width 10 height 10
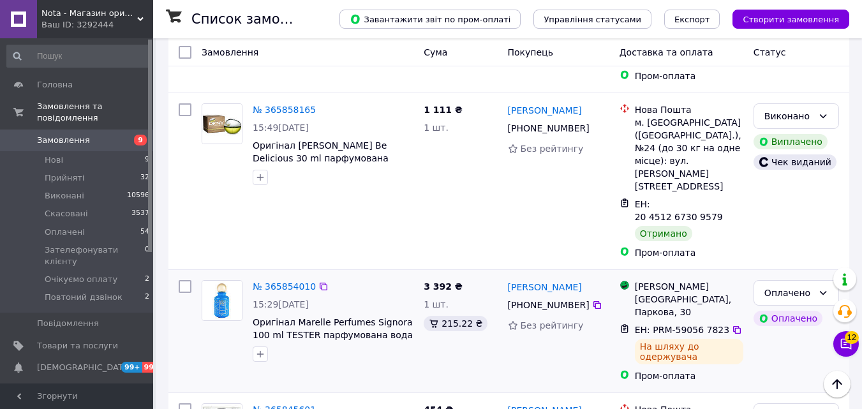
scroll to position [869, 0]
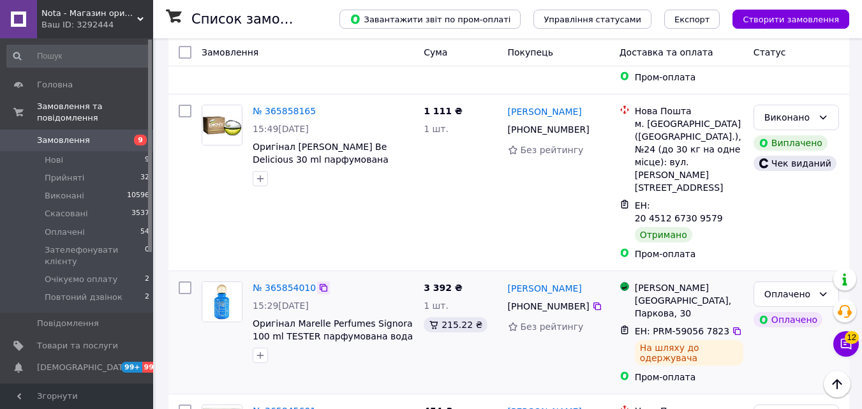
click at [318, 283] on icon at bounding box center [323, 288] width 10 height 10
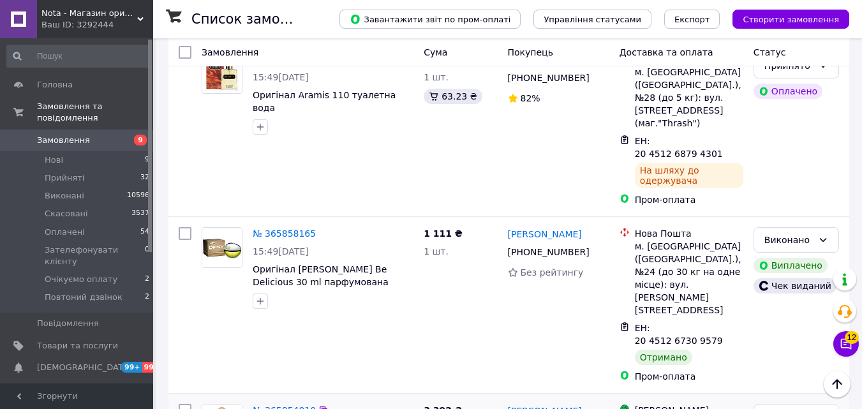
scroll to position [741, 0]
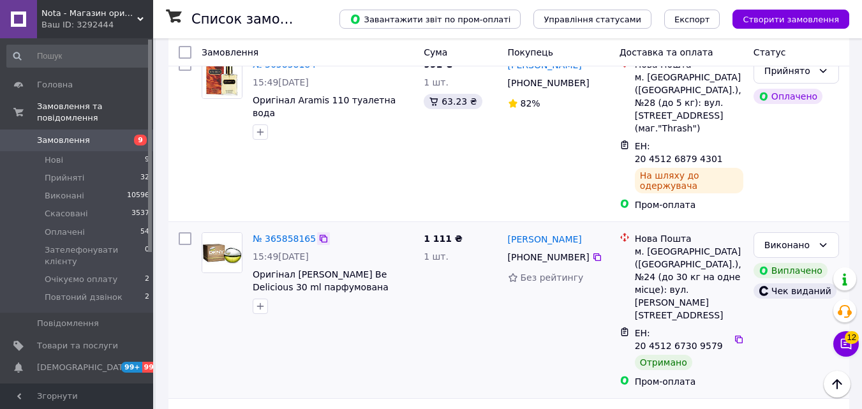
click at [318, 233] on icon at bounding box center [323, 238] width 10 height 10
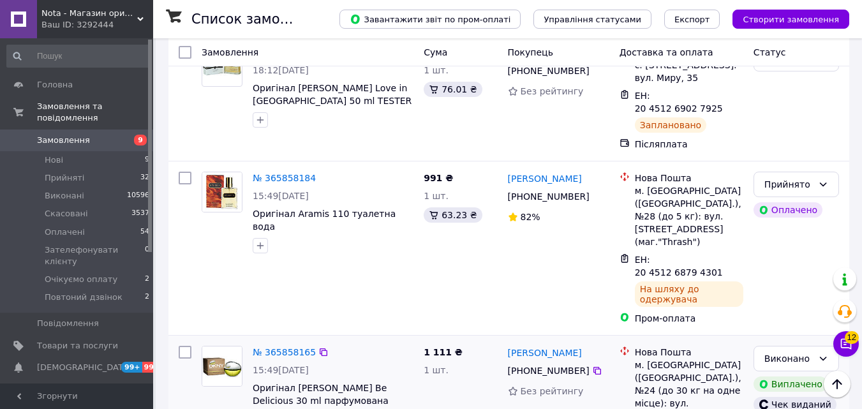
scroll to position [614, 0]
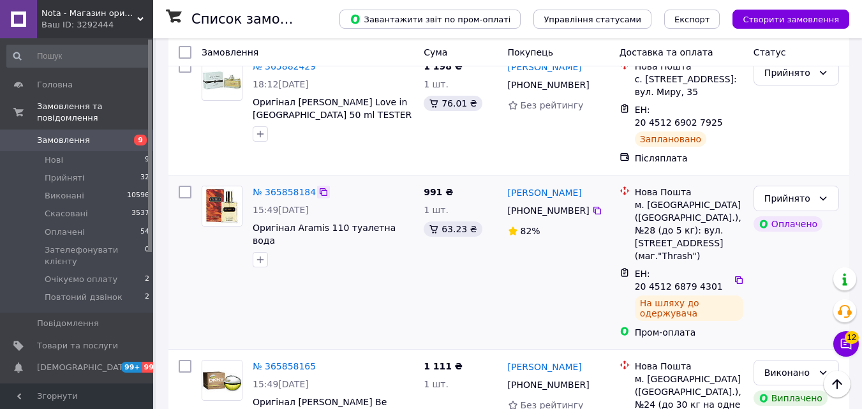
click at [318, 187] on icon at bounding box center [323, 192] width 10 height 10
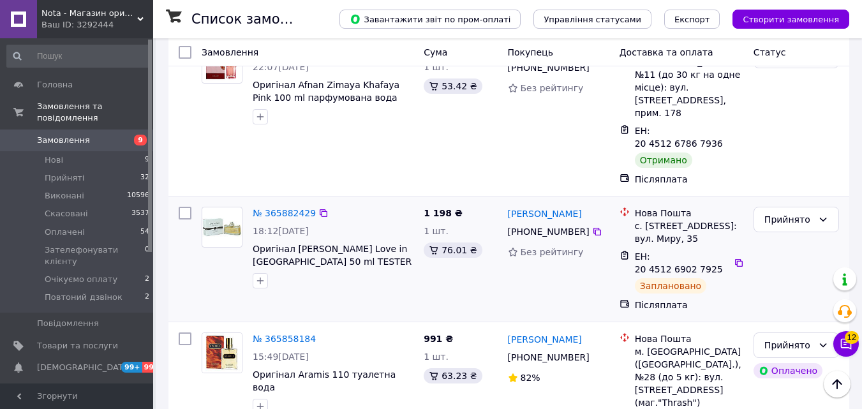
scroll to position [422, 0]
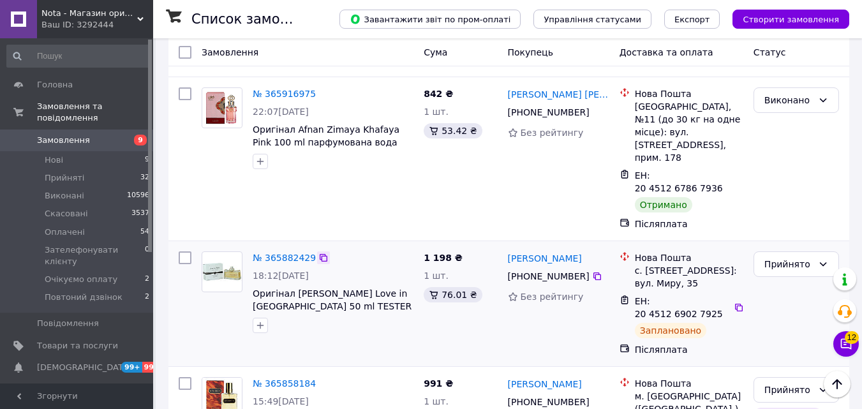
click at [319, 253] on icon at bounding box center [323, 258] width 10 height 10
